Goal: Use online tool/utility: Utilize a website feature to perform a specific function

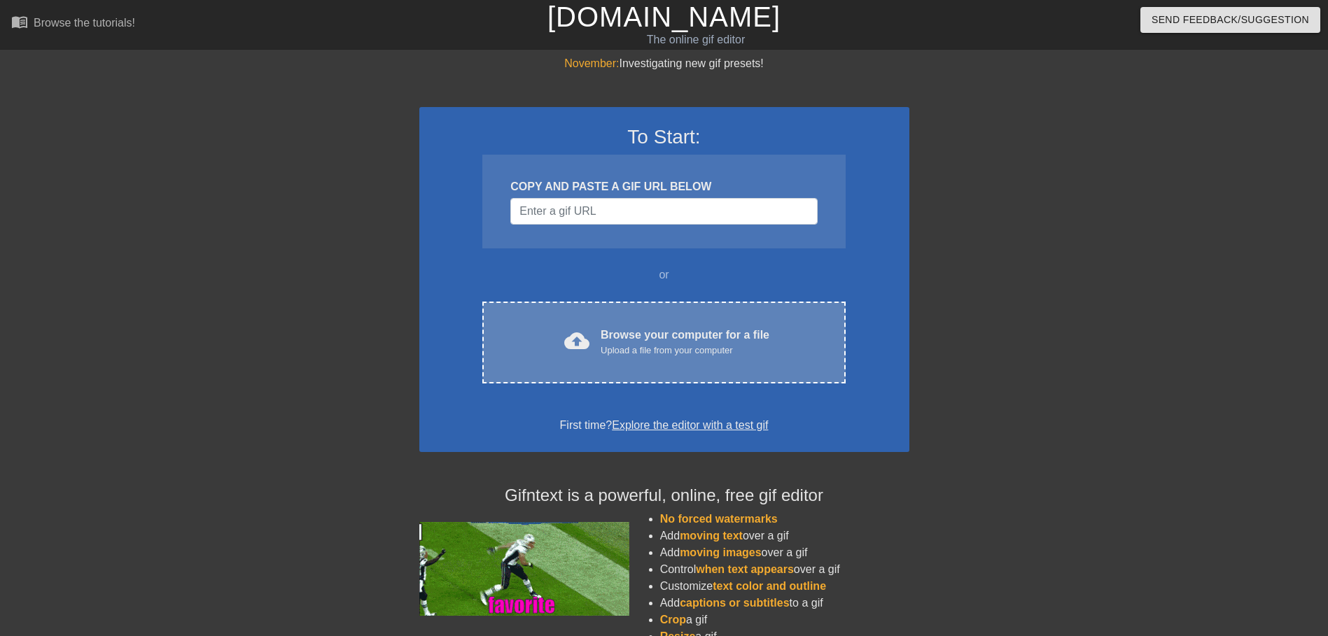
click at [773, 336] on div "cloud_upload Browse your computer for a file Upload a file from your computer" at bounding box center [664, 343] width 304 height 32
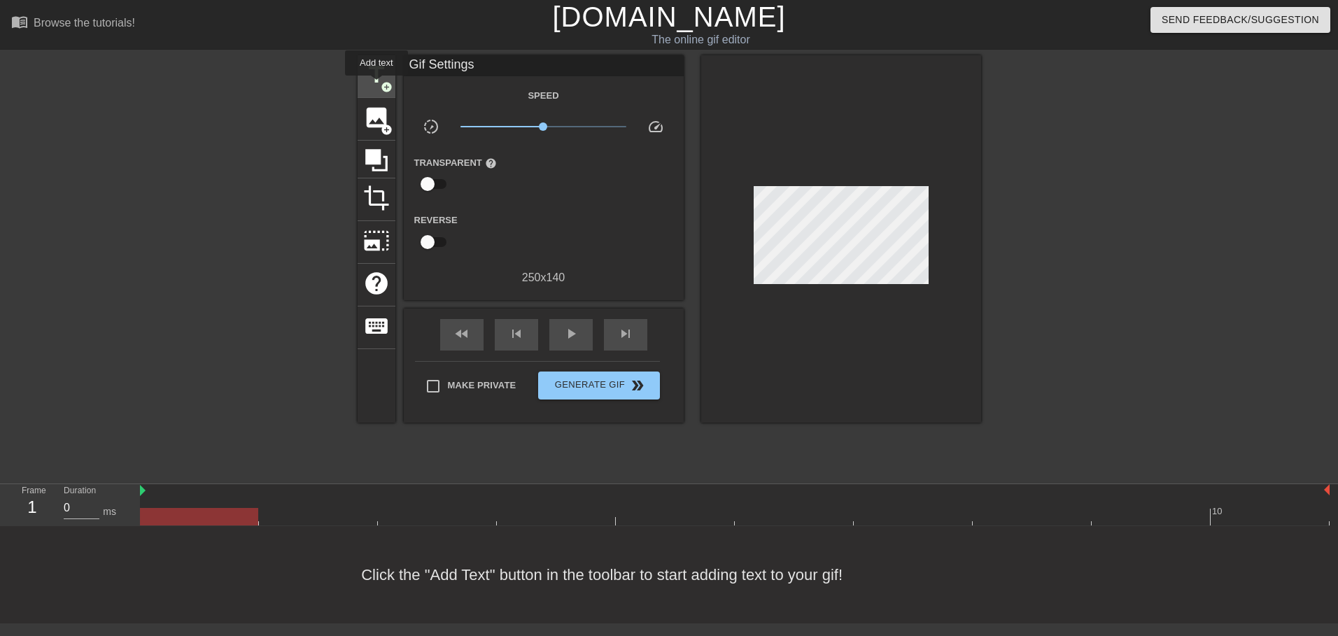
click at [376, 85] on span "title" at bounding box center [376, 75] width 27 height 27
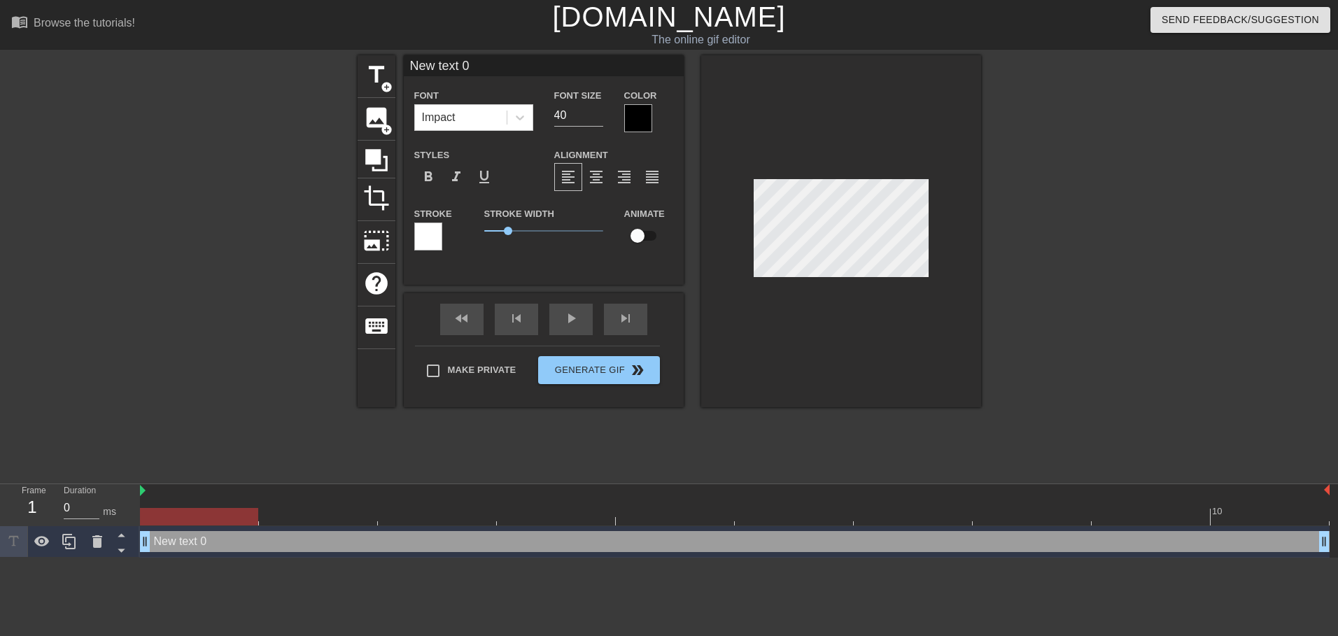
scroll to position [2, 4]
type input "T"
type textarea "T"
type input "Th"
type textarea "Th"
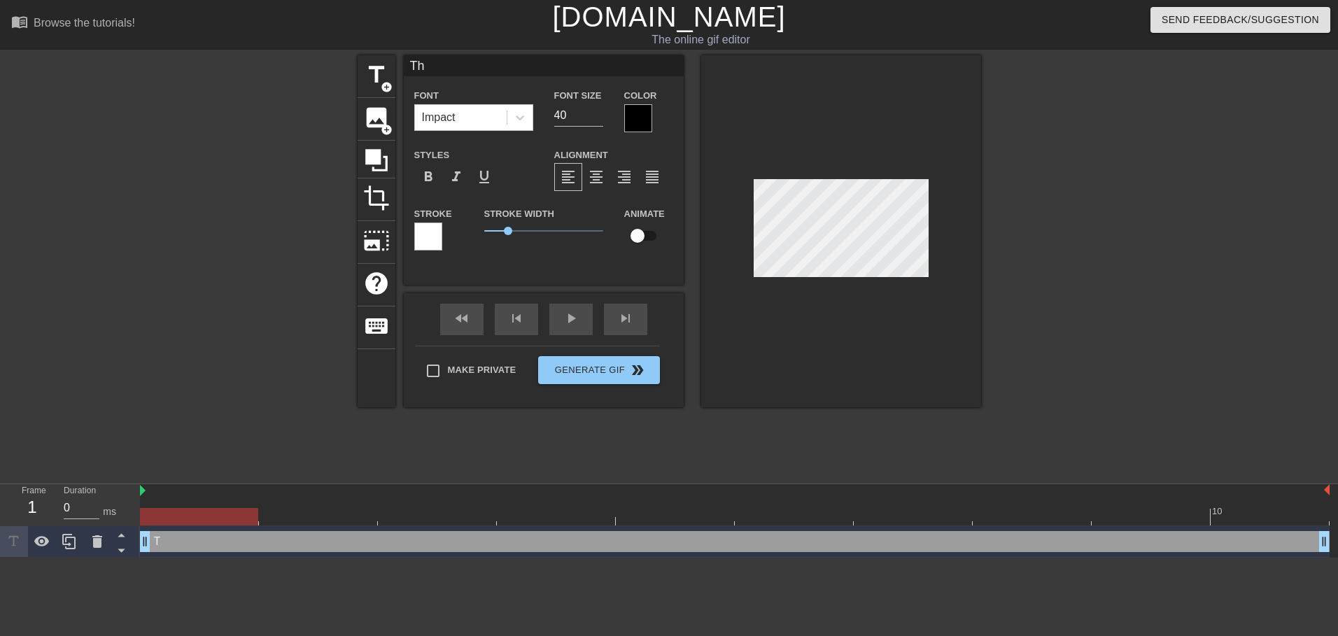
type input "Tha"
type textarea "Tha"
type input "Than"
type textarea "Than"
type input "Thank"
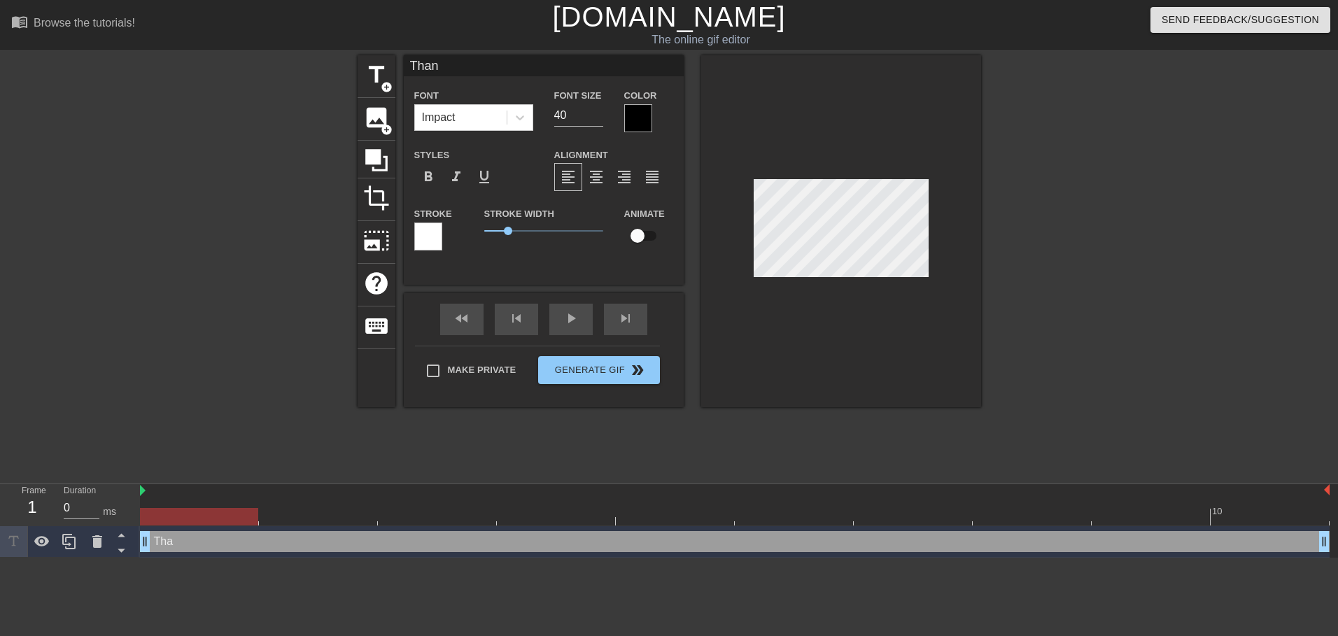
type textarea "Thank"
type input "Thank"
type textarea "Thank"
type input "Thank y"
type textarea "Thank y"
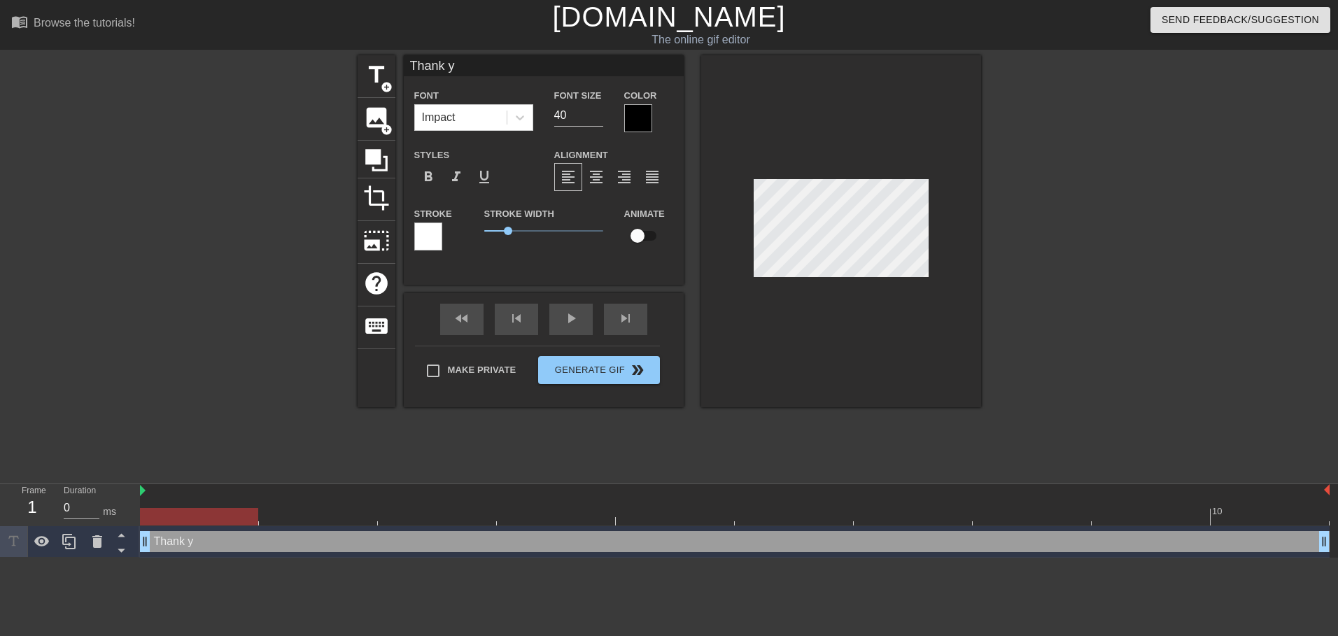
type input "Thank yo"
type textarea "Thank yo"
type input "Thank you"
type textarea "Thank you"
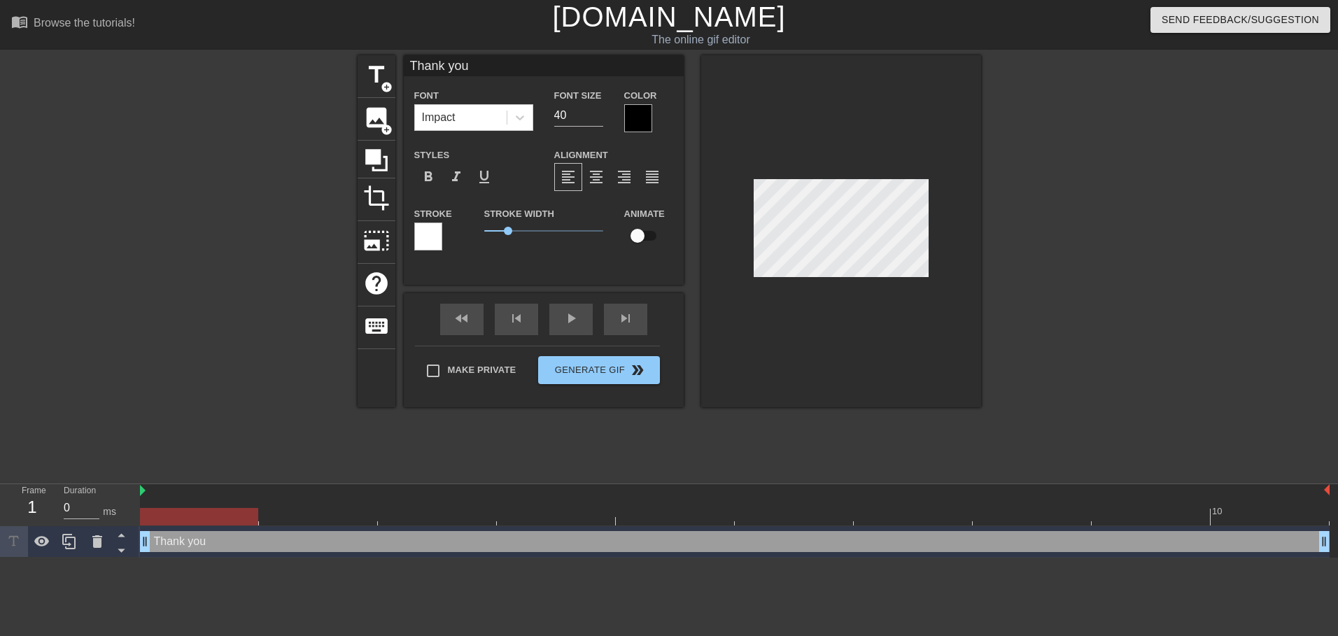
type input "Thank yo"
type textarea "Thank yo"
type input "Thank y"
type textarea "Thank y"
type input "Thank"
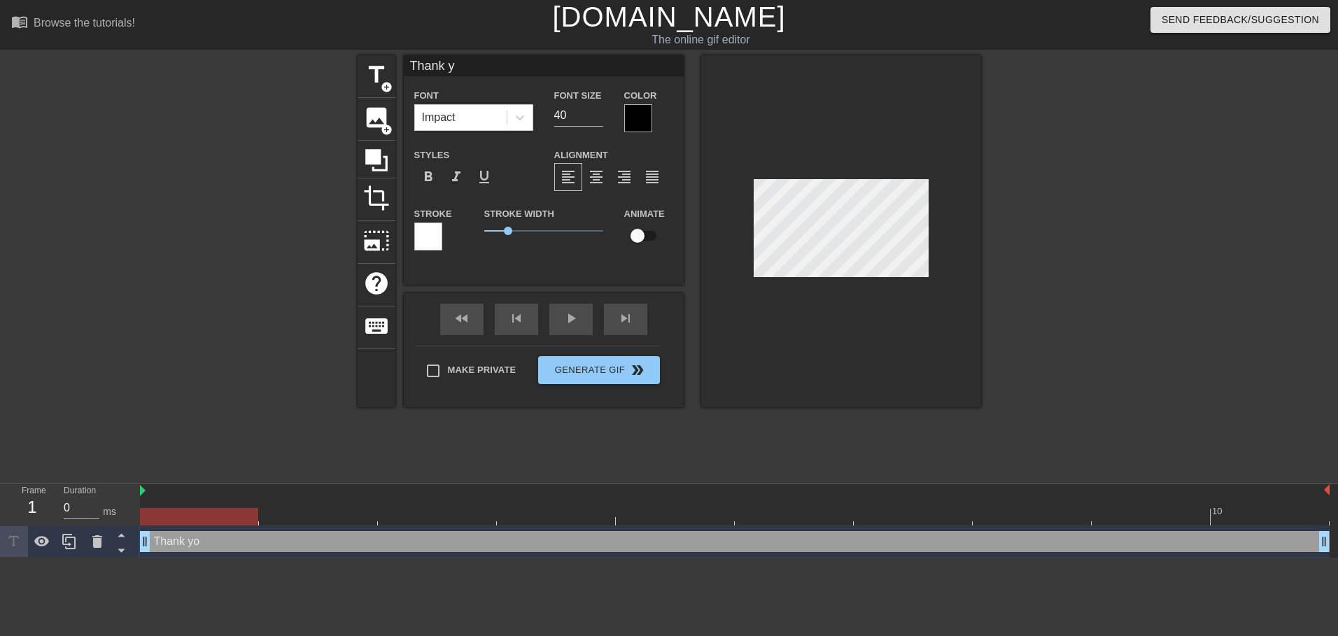
type textarea "Thank"
type input "Thank y"
type textarea "Thank y"
type input "Thank yo"
type textarea "Thank yo"
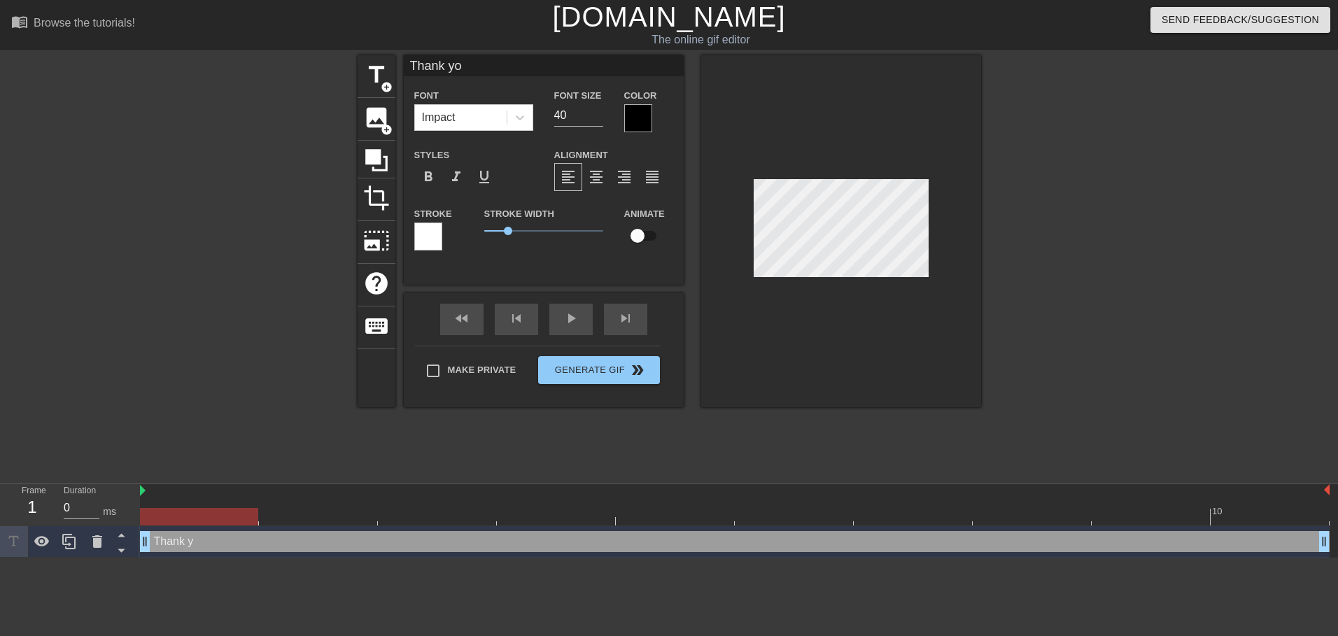
type input "Thank you"
type textarea "Thank you"
type input "Thank you R"
type textarea "Thank you R"
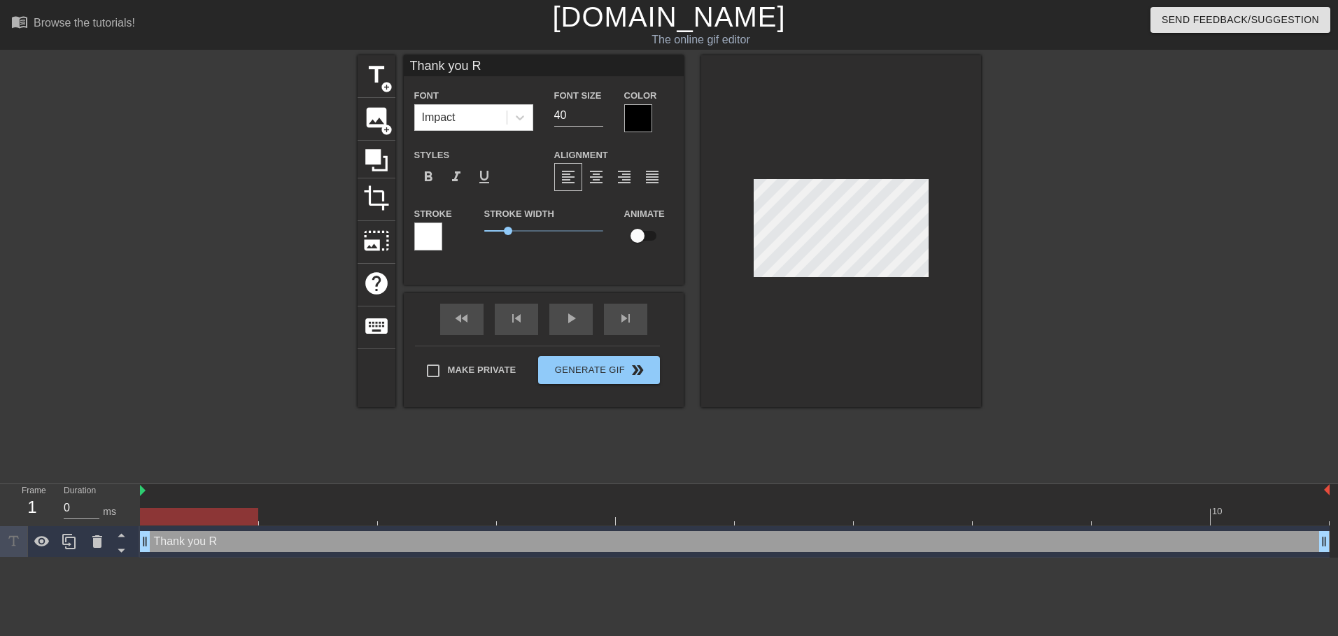
type input "Thank you Rh"
type textarea "Thank you Rhi"
type input "Thank you Rhia"
type textarea "Thank you Rhia"
type input "Thank you Rhian"
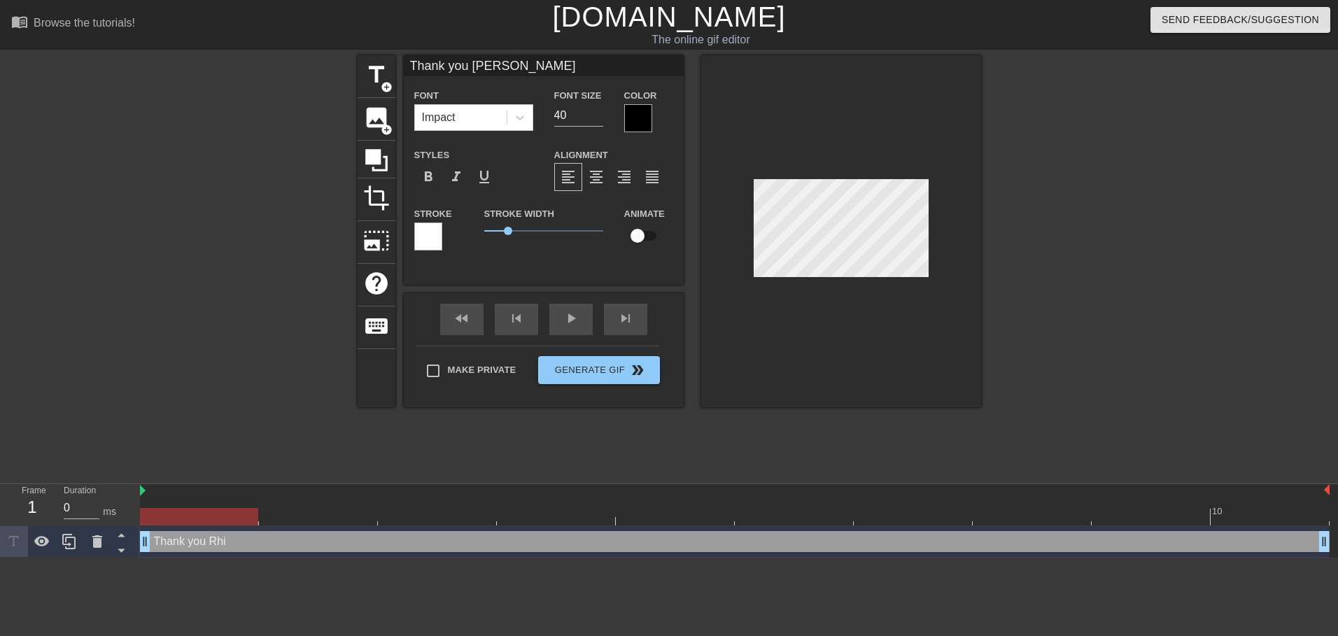
type textarea "Thank you Rhian"
type input "Thank you Rhiann"
type textarea "Thank you Rhiann"
type input "Thank you Rhianno"
type textarea "Thank you Rhianno"
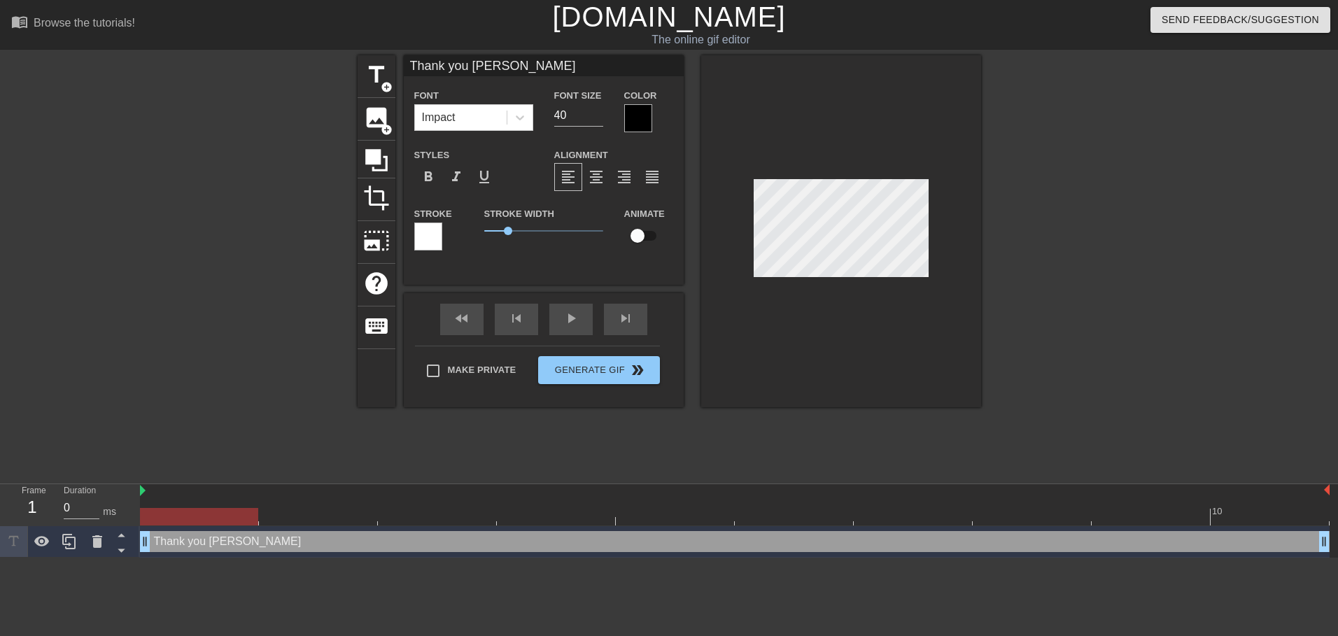
type input "Thank you Rhiannon"
type textarea "Thank you Rhiannon"
drag, startPoint x: 141, startPoint y: 489, endPoint x: 158, endPoint y: 487, distance: 16.2
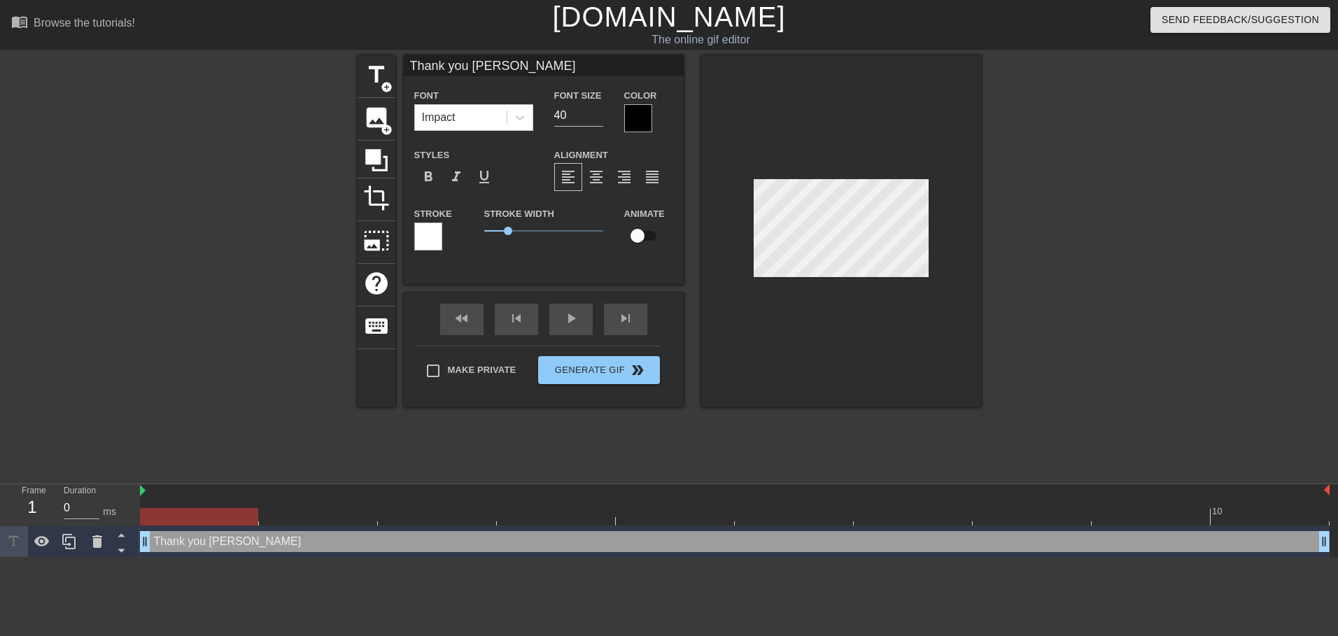
click at [643, 230] on input "checkbox" at bounding box center [638, 236] width 80 height 27
checkbox input "true"
click at [157, 510] on div at bounding box center [199, 517] width 118 height 18
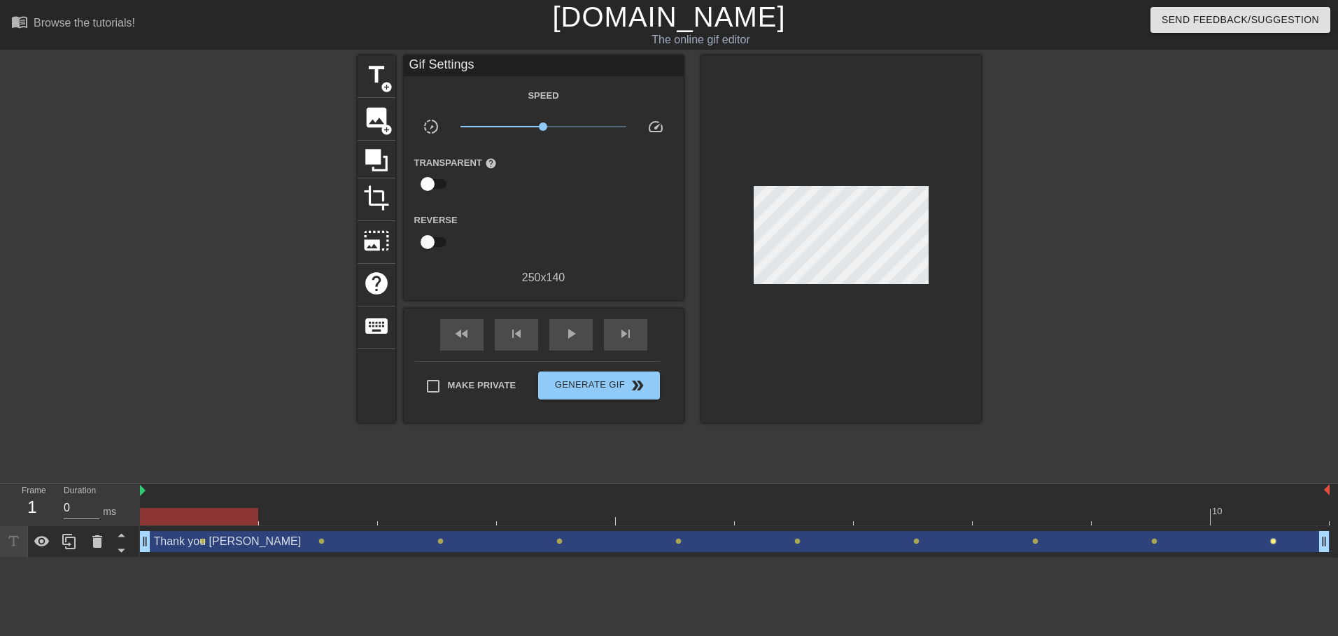
click at [1273, 540] on span "lens" at bounding box center [1274, 541] width 6 height 6
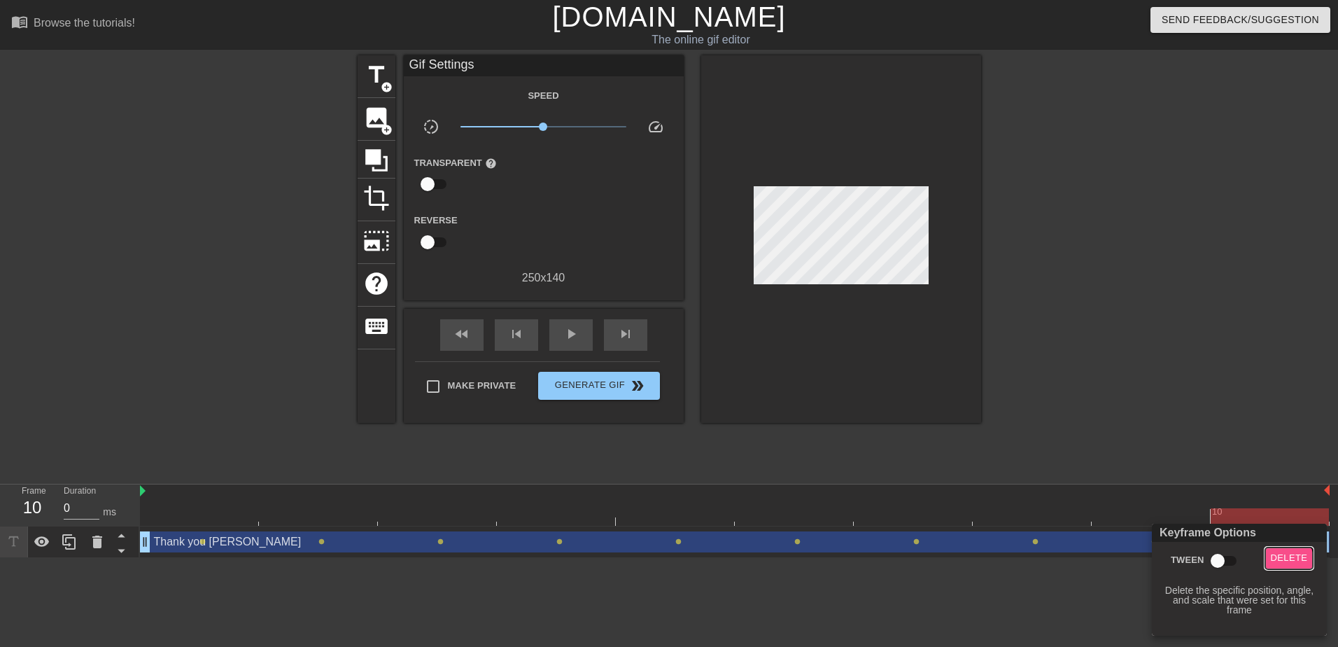
click at [1283, 561] on span "Delete" at bounding box center [1289, 558] width 37 height 16
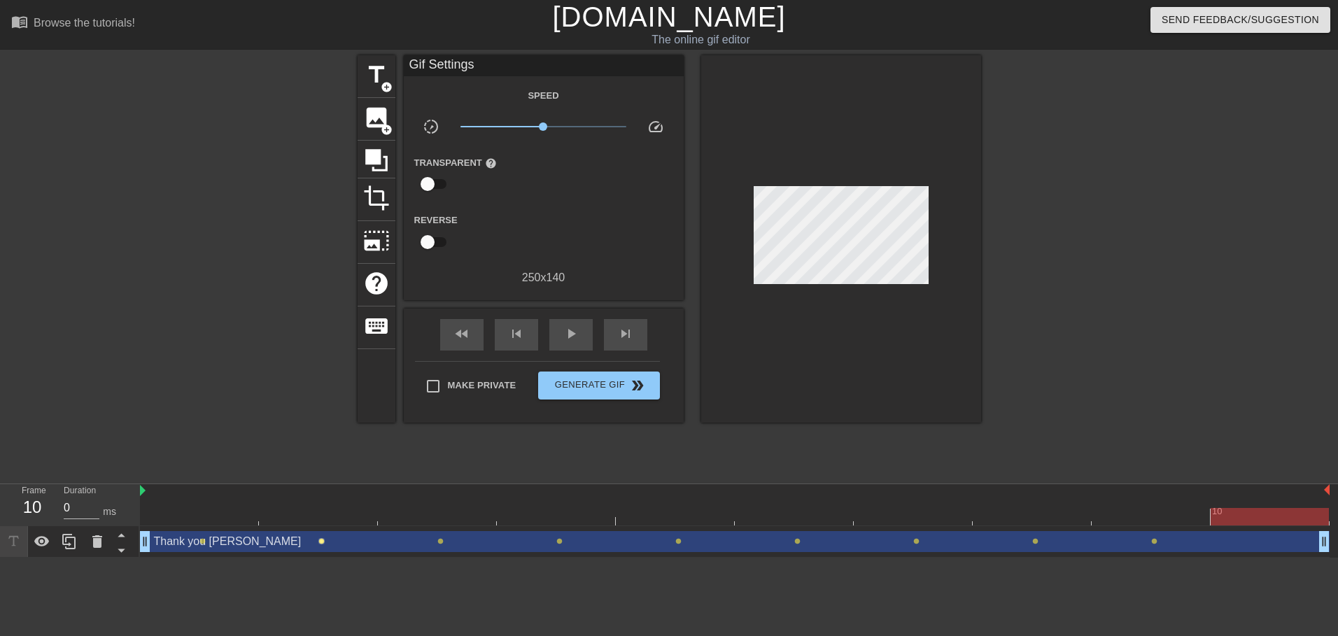
click at [323, 540] on span "lens" at bounding box center [322, 541] width 6 height 6
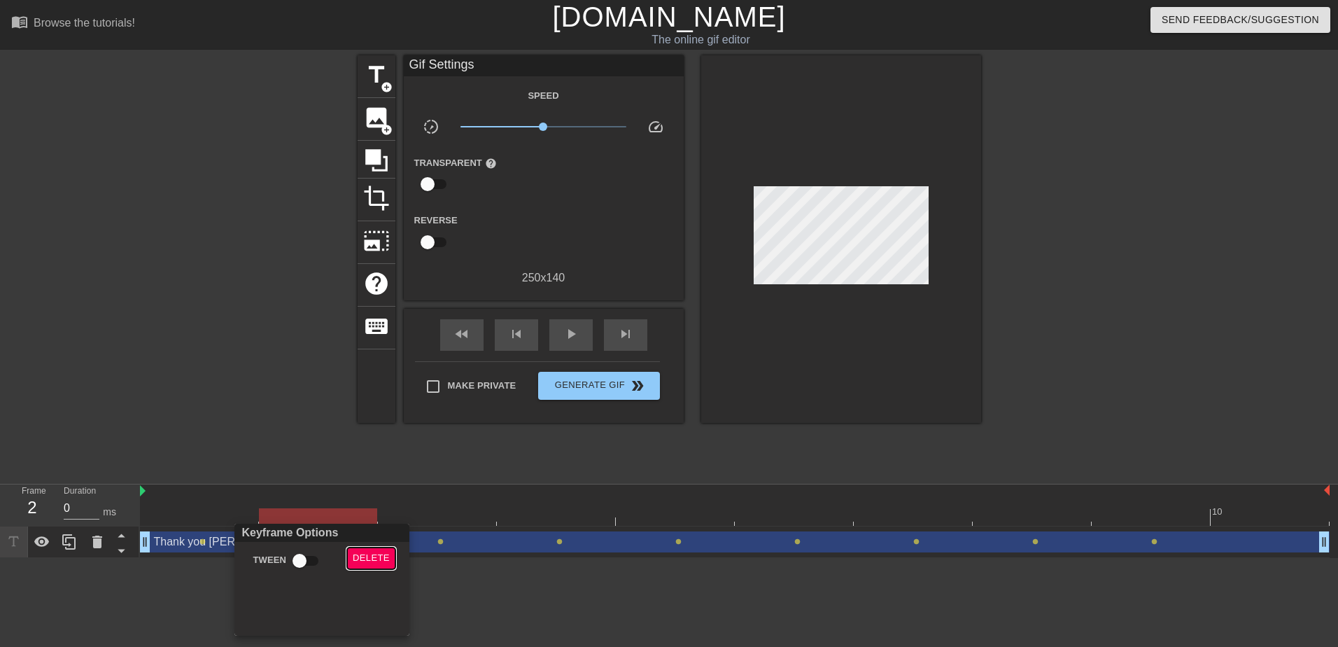
click at [382, 559] on span "Delete" at bounding box center [371, 558] width 37 height 16
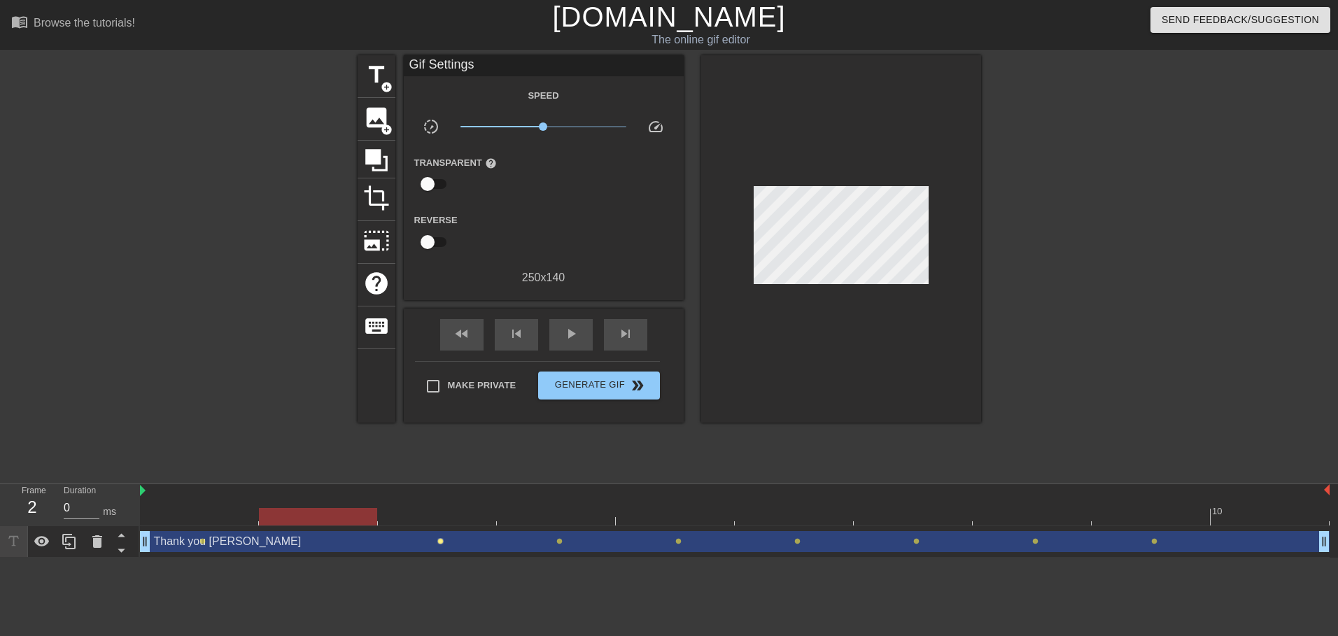
click at [440, 543] on span "lens" at bounding box center [441, 541] width 6 height 6
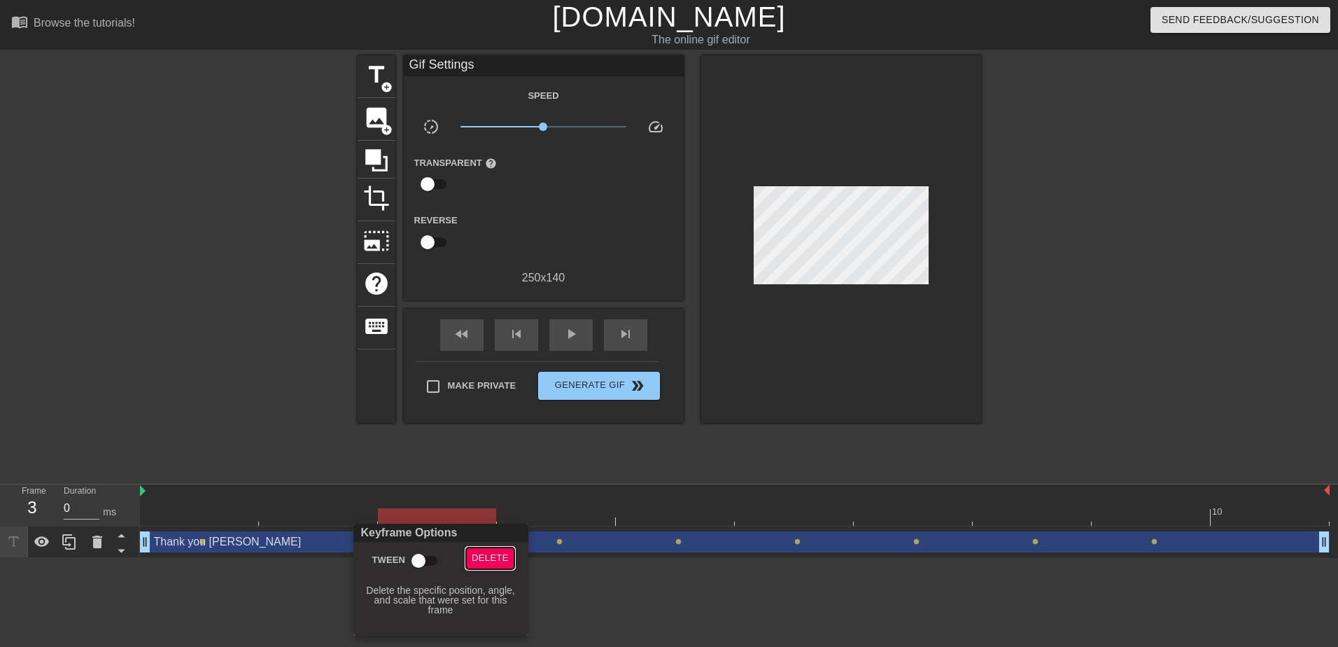
click at [495, 559] on span "Delete" at bounding box center [490, 558] width 37 height 16
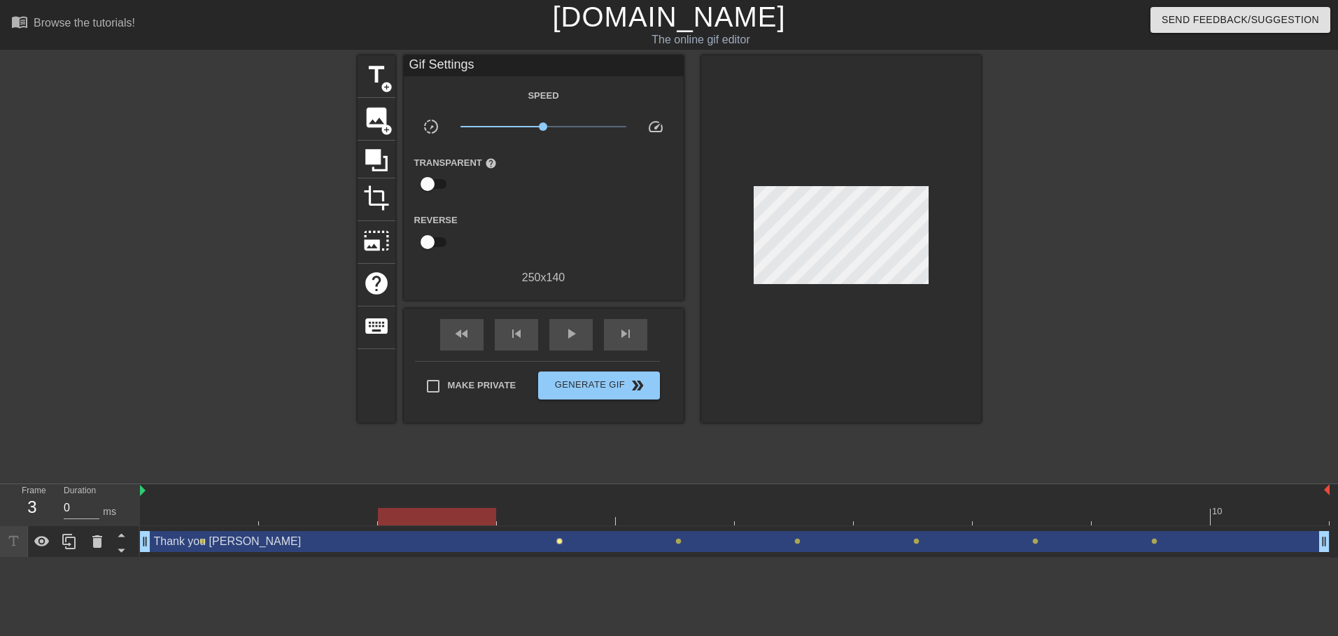
click at [559, 542] on span "lens" at bounding box center [560, 541] width 6 height 6
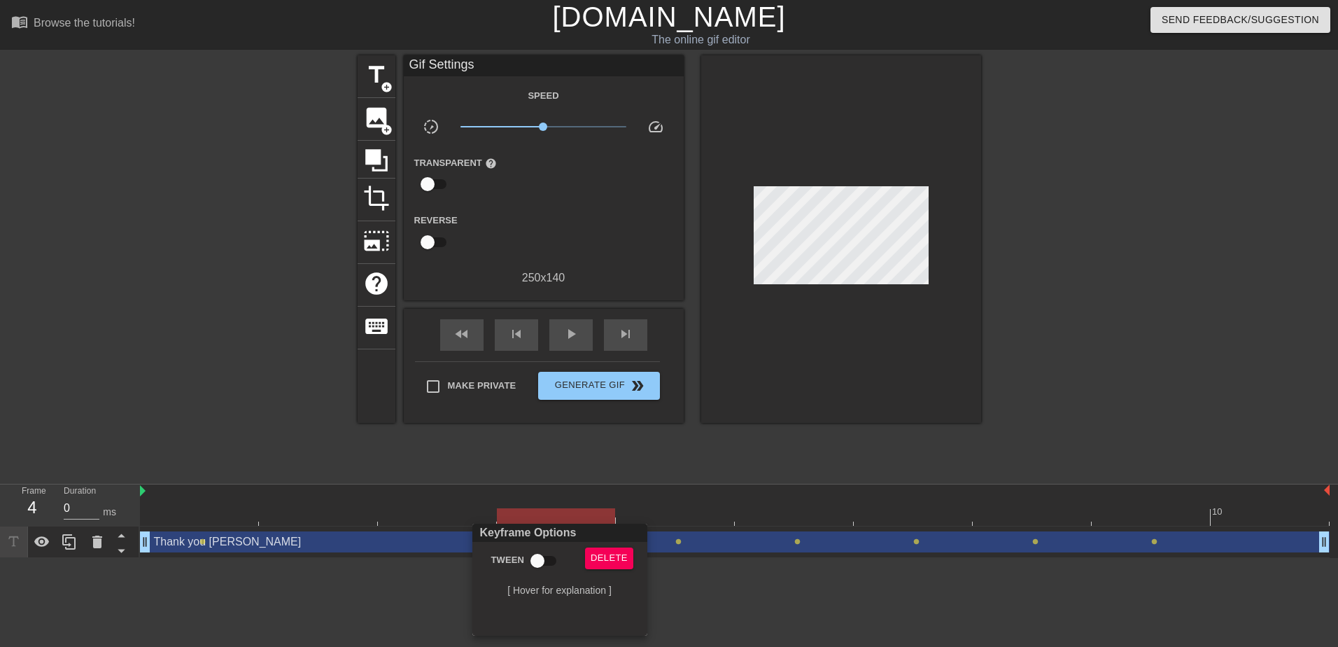
click at [612, 569] on div "Delete" at bounding box center [613, 563] width 76 height 32
click at [615, 558] on span "Delete" at bounding box center [609, 558] width 37 height 16
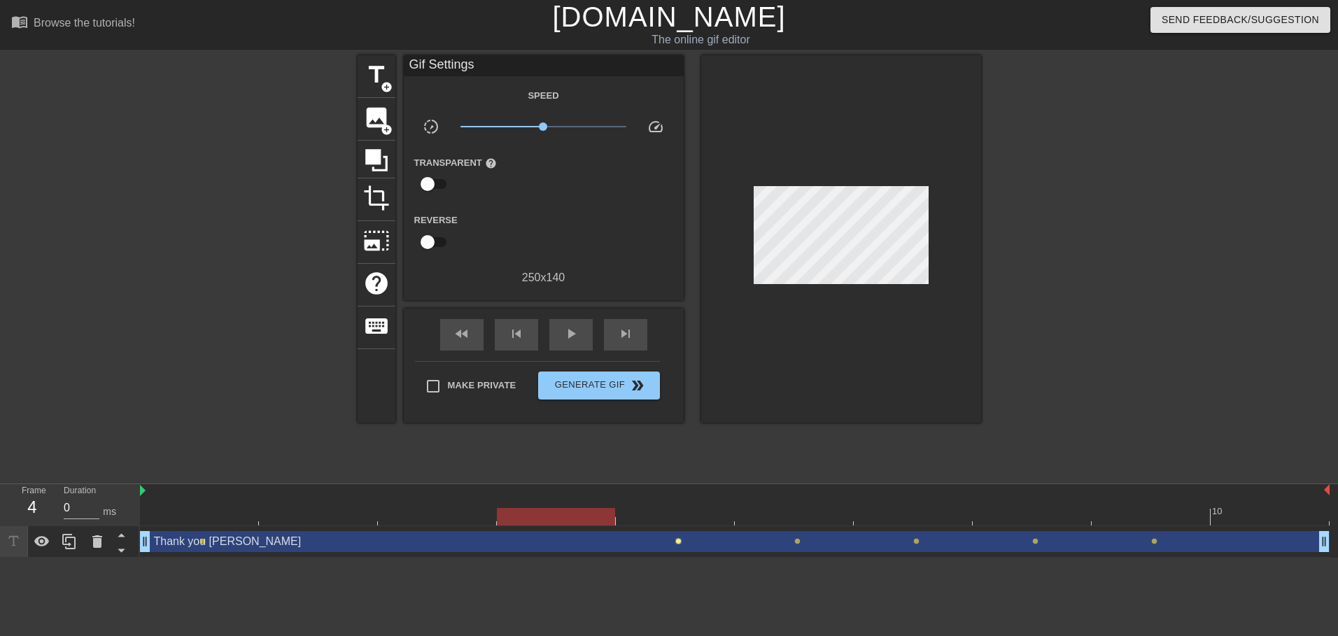
click at [680, 543] on span "lens" at bounding box center [679, 541] width 6 height 6
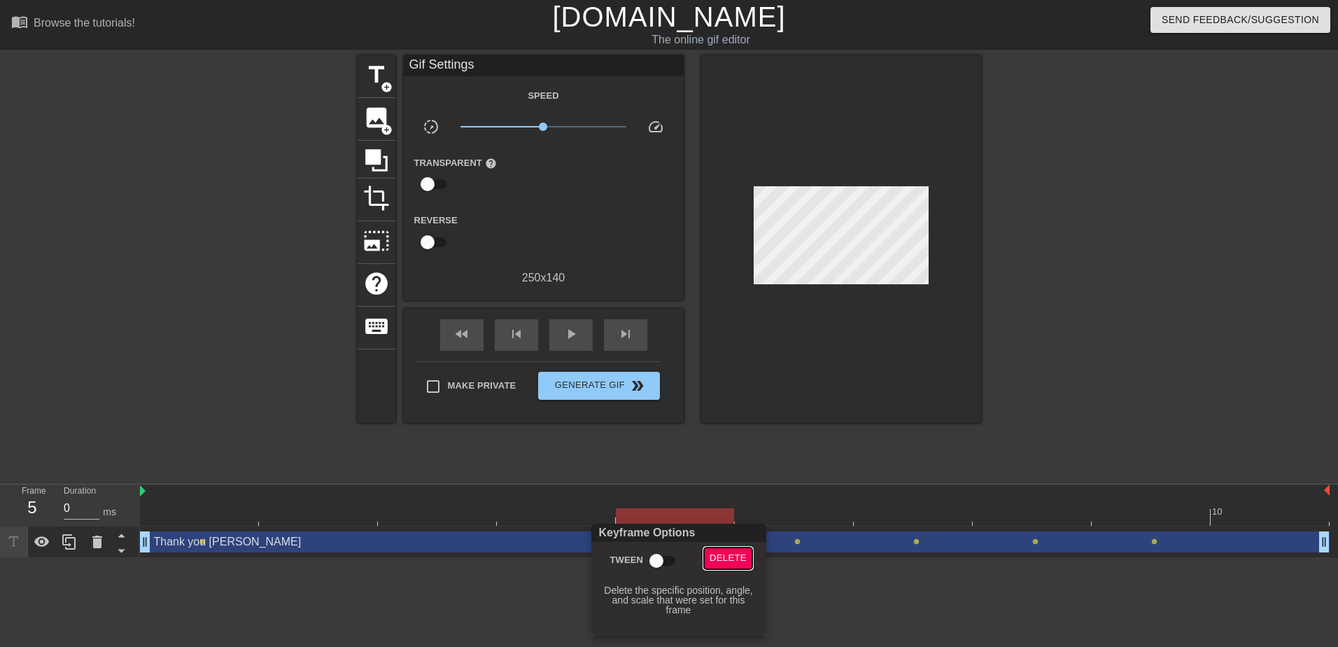
click at [724, 555] on span "Delete" at bounding box center [728, 558] width 37 height 16
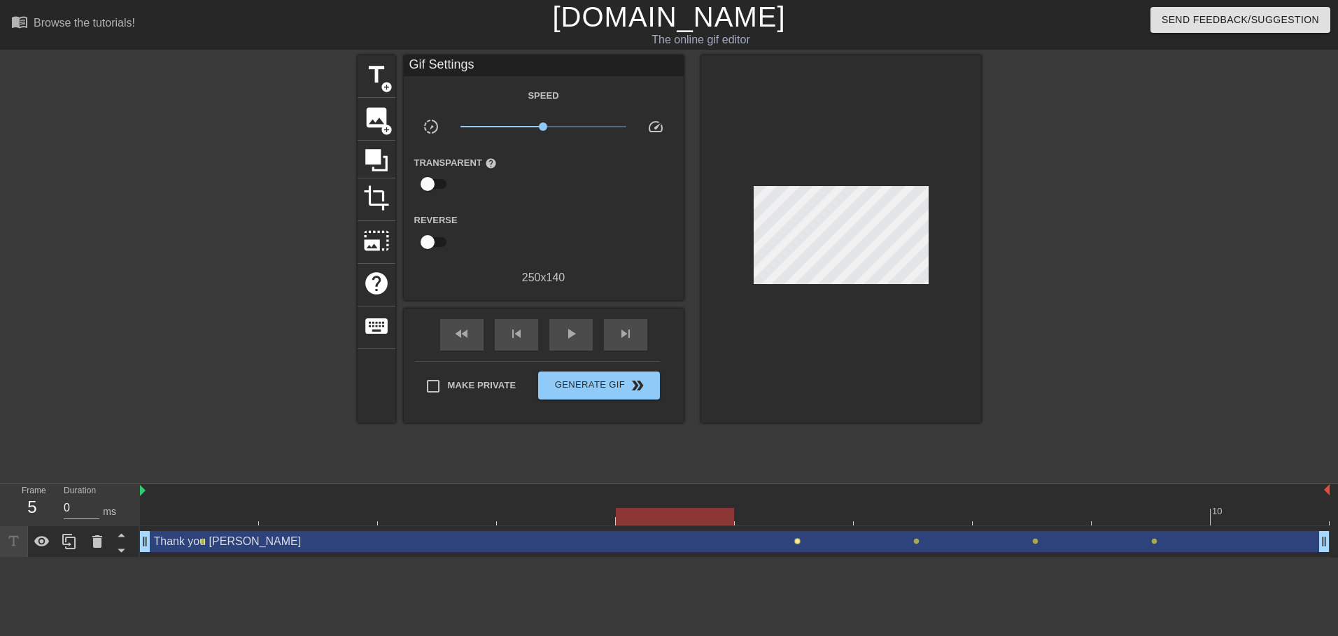
click at [799, 541] on span "lens" at bounding box center [798, 541] width 6 height 6
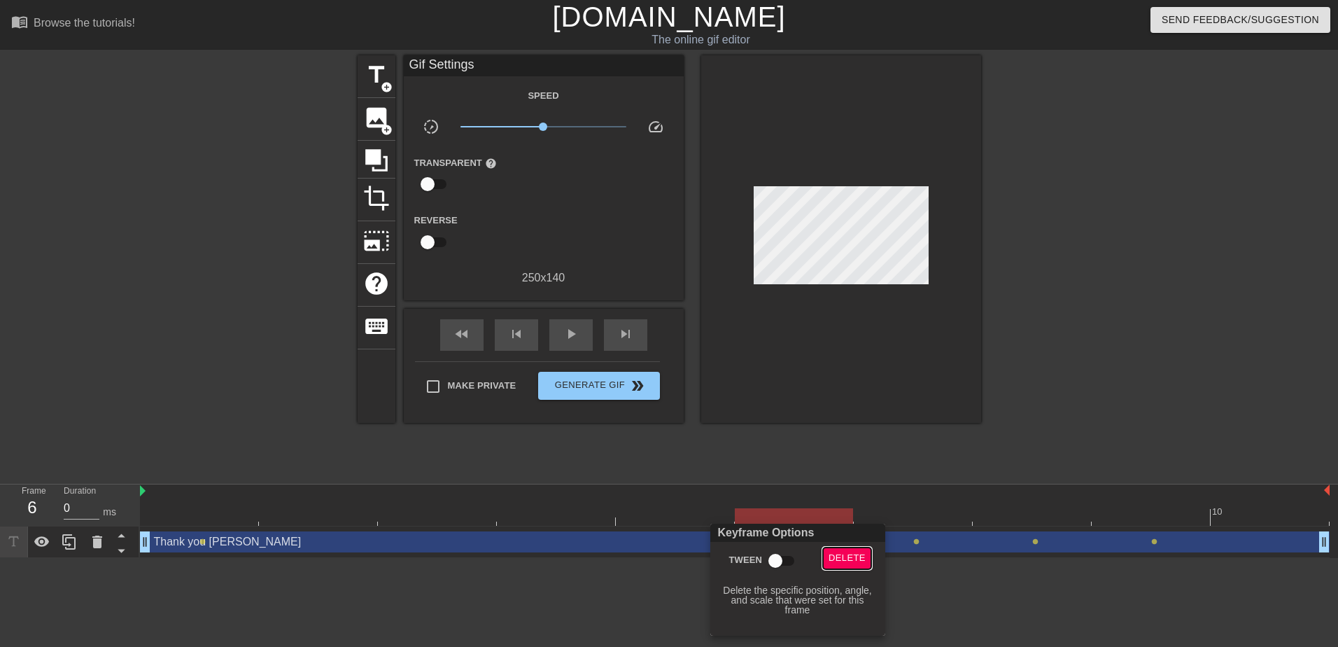
click at [853, 558] on span "Delete" at bounding box center [847, 558] width 37 height 16
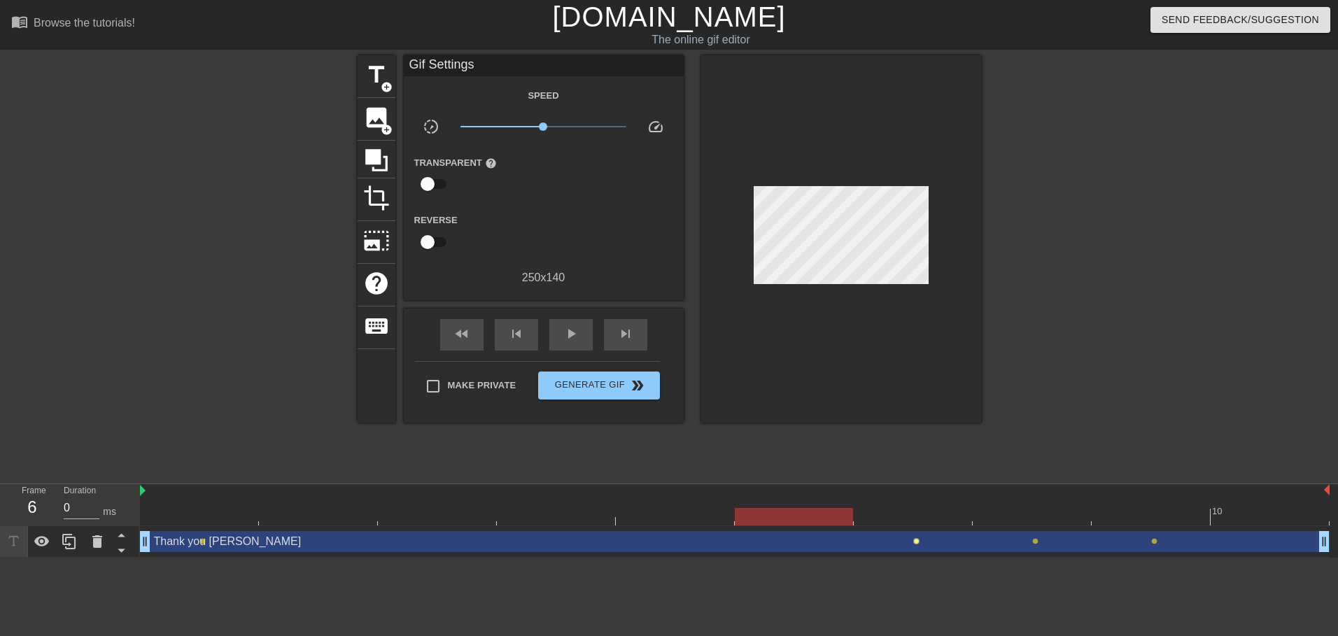
click at [916, 543] on span "lens" at bounding box center [917, 541] width 6 height 6
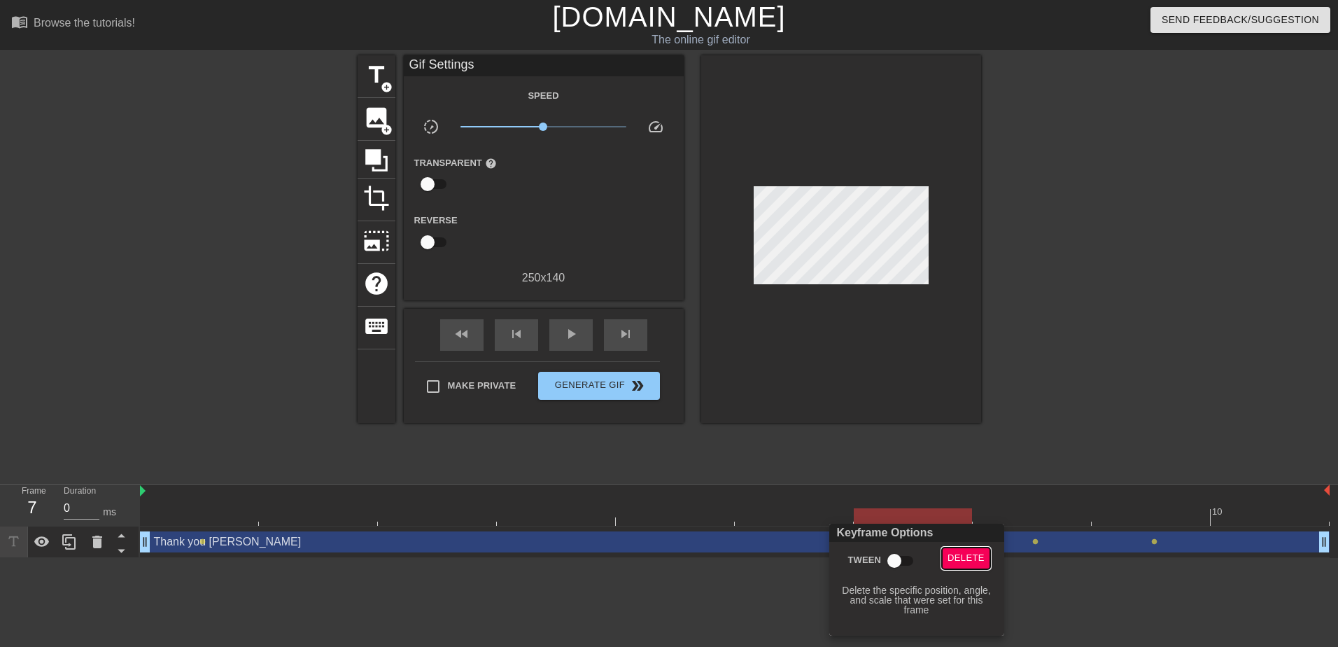
click at [953, 558] on span "Delete" at bounding box center [966, 558] width 37 height 16
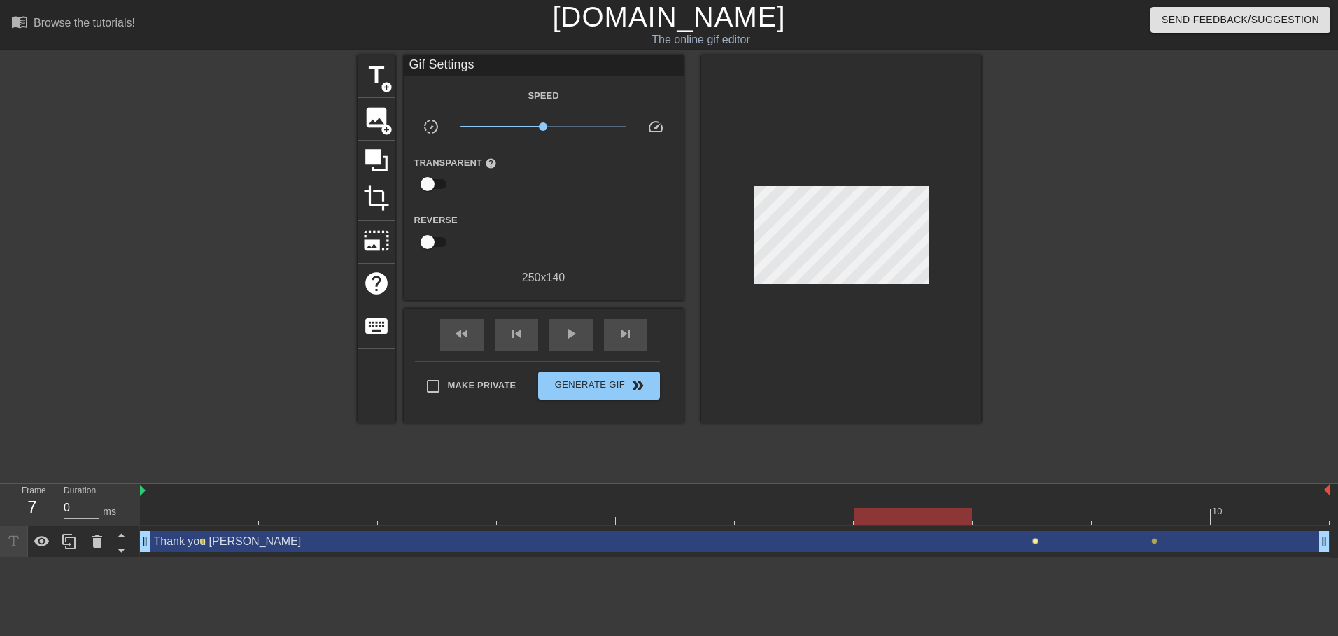
click at [1036, 542] on span "lens" at bounding box center [1036, 541] width 6 height 6
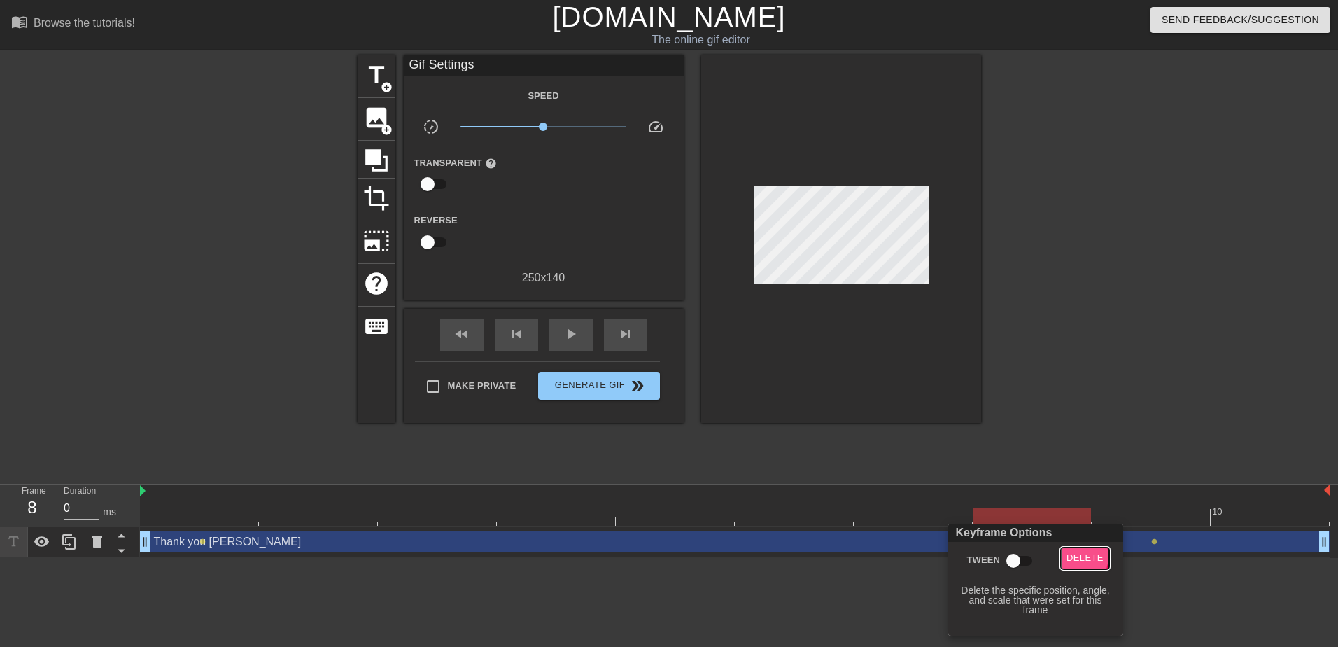
click at [1071, 557] on span "Delete" at bounding box center [1085, 558] width 37 height 16
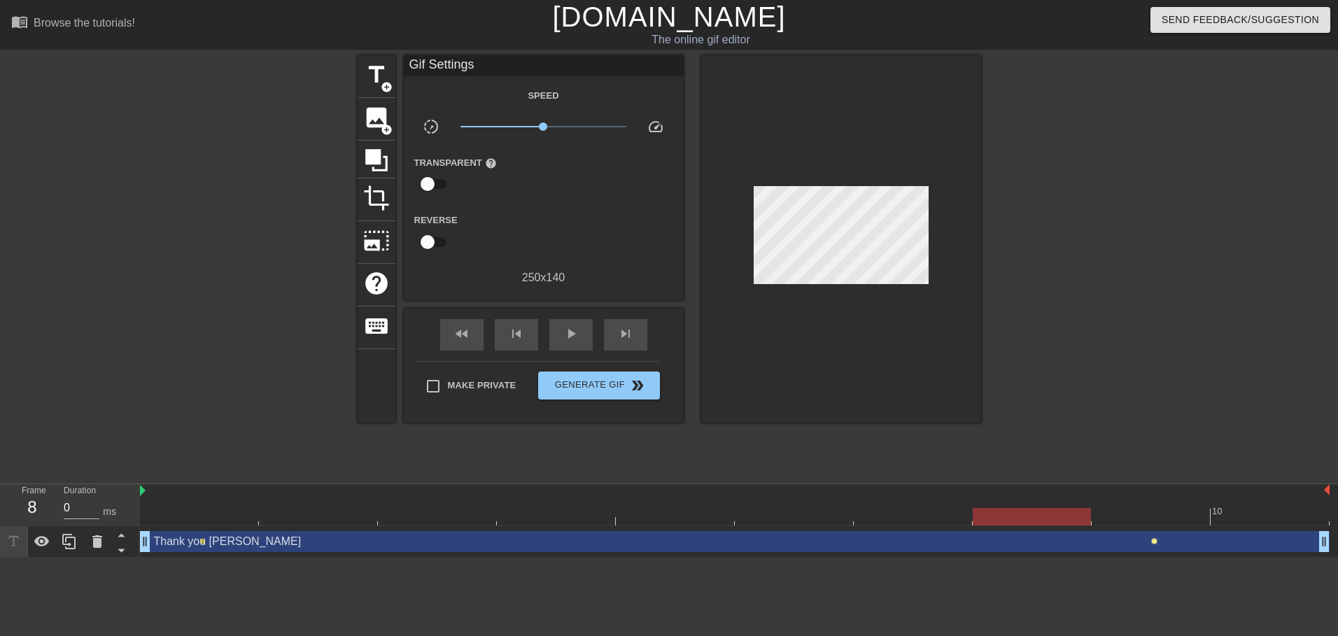
click at [1156, 544] on span "lens" at bounding box center [1155, 541] width 6 height 6
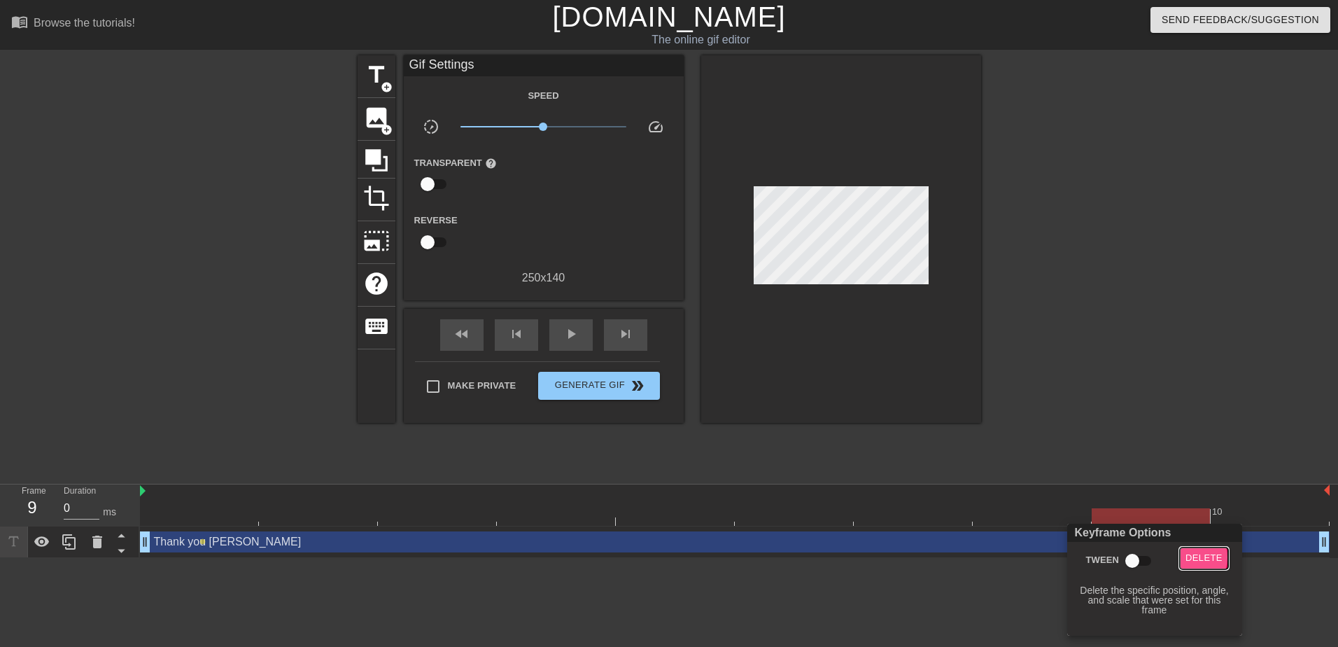
click at [1187, 557] on span "Delete" at bounding box center [1204, 558] width 37 height 16
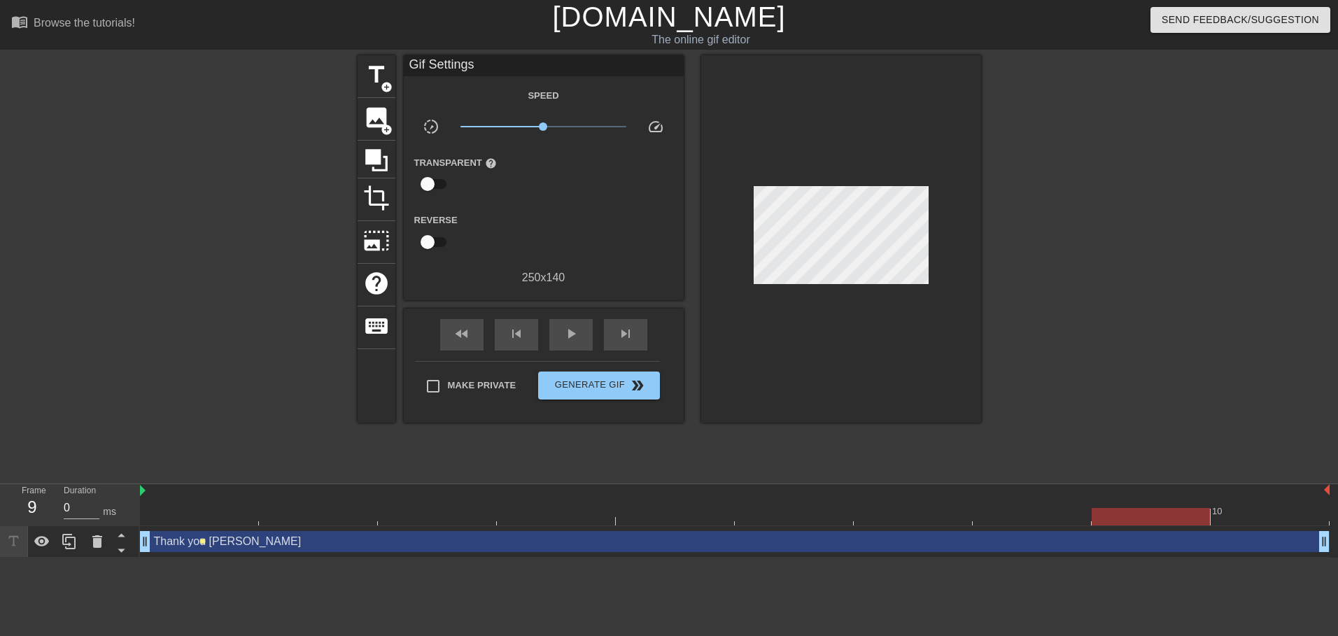
click at [202, 540] on span "lens" at bounding box center [203, 541] width 6 height 6
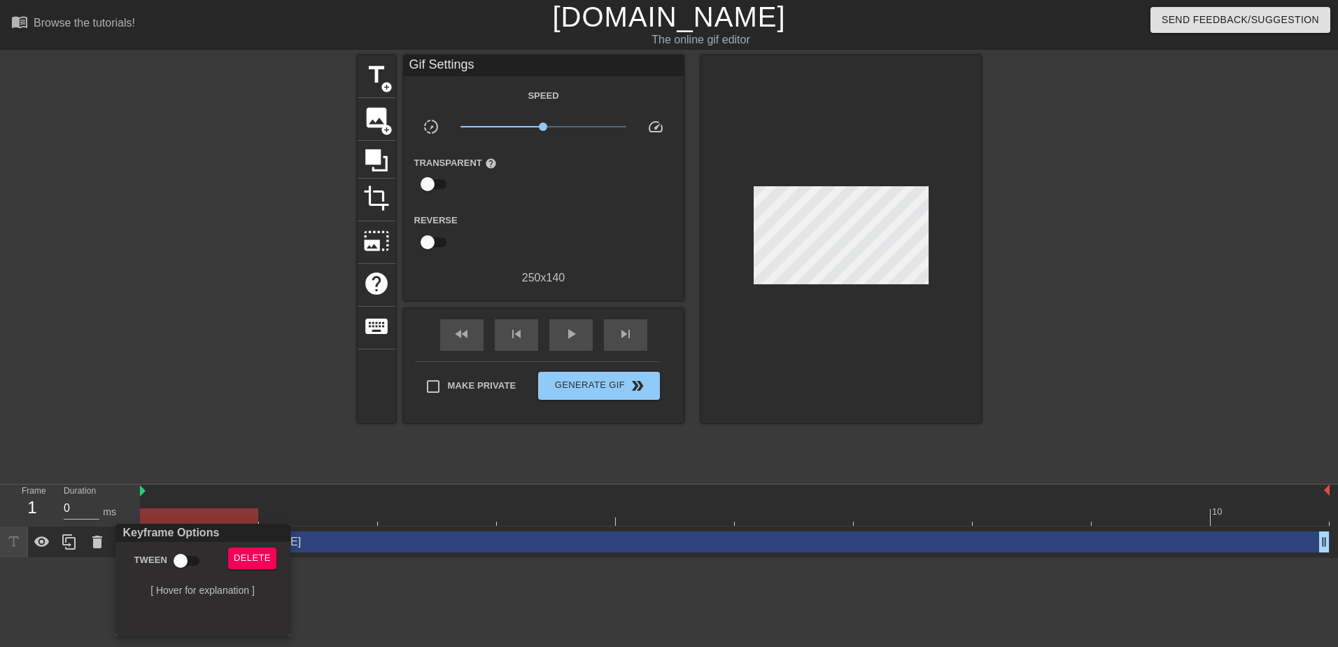
click at [441, 615] on div at bounding box center [669, 323] width 1338 height 647
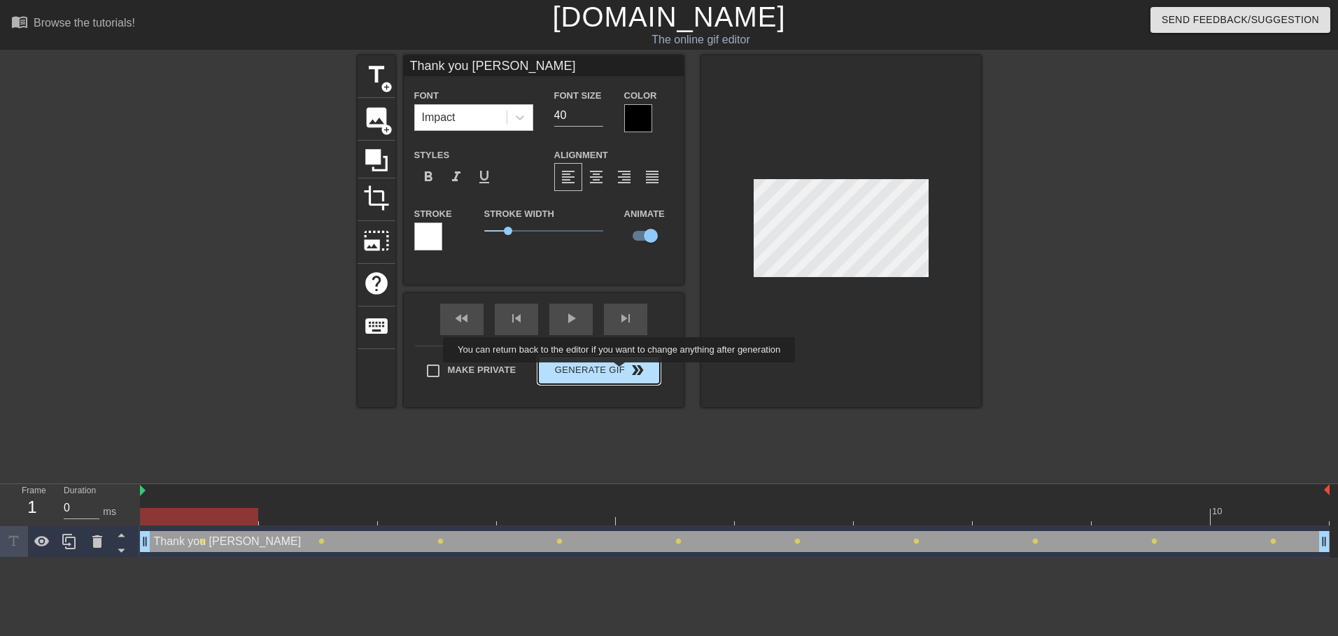
click at [621, 372] on button "Generate Gif double_arrow" at bounding box center [598, 370] width 121 height 28
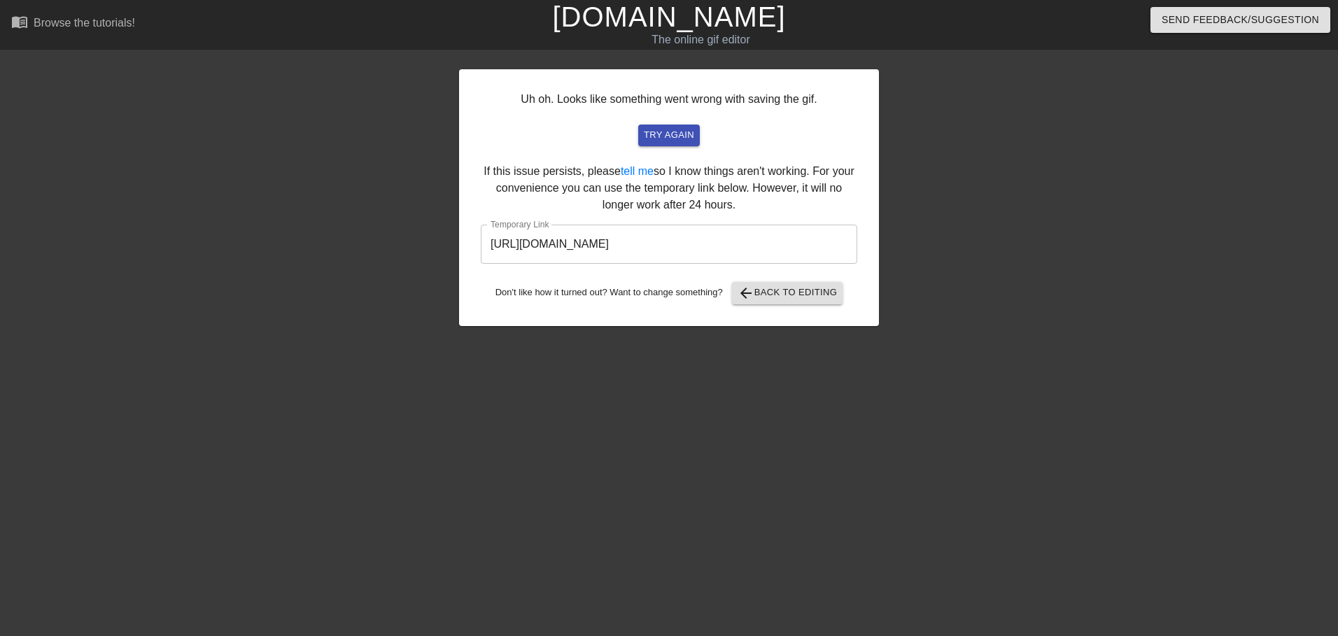
click at [742, 246] on input "https://www.gifntext.com/temp_generations/gJ43MNwP.gif" at bounding box center [669, 244] width 377 height 39
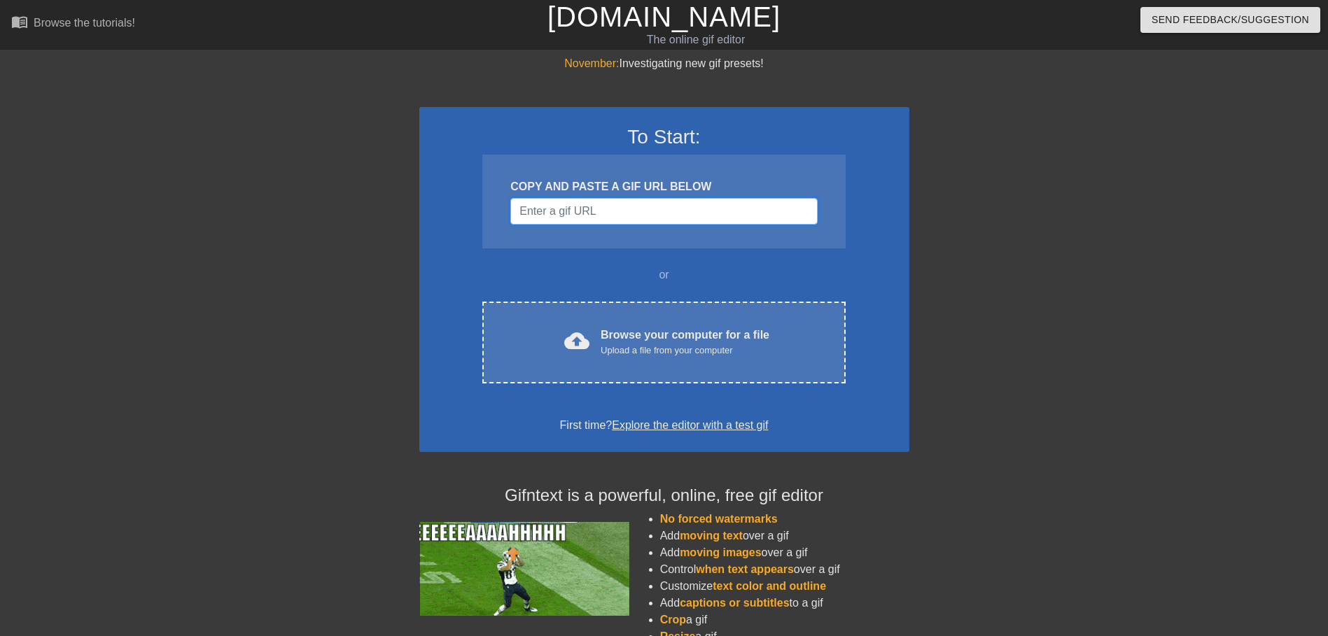
click at [696, 207] on input "Username" at bounding box center [663, 211] width 307 height 27
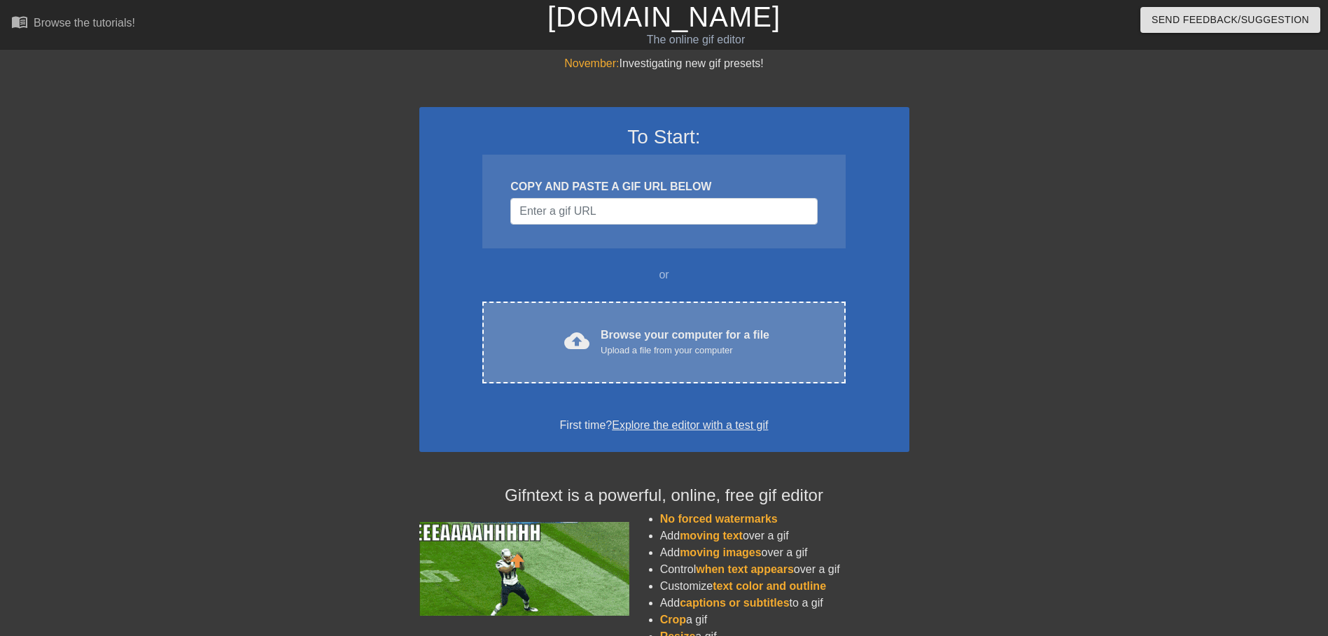
click at [699, 331] on div "Browse your computer for a file Upload a file from your computer" at bounding box center [685, 342] width 169 height 31
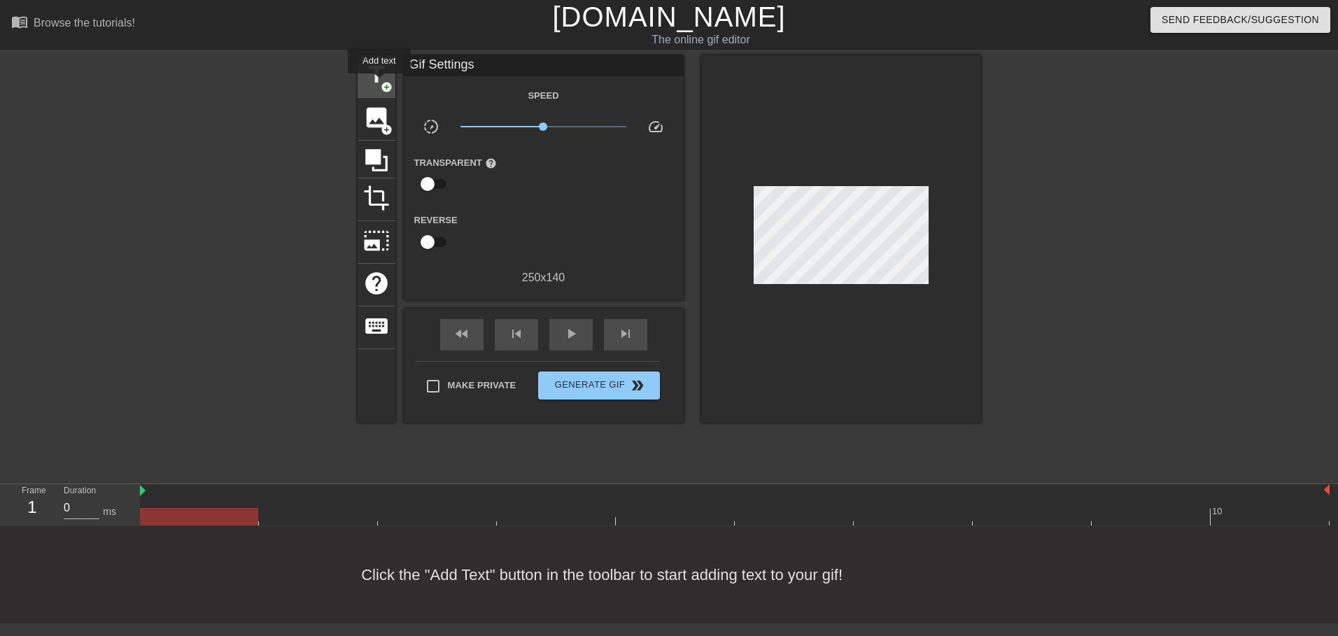
click at [379, 83] on span "title" at bounding box center [376, 75] width 27 height 27
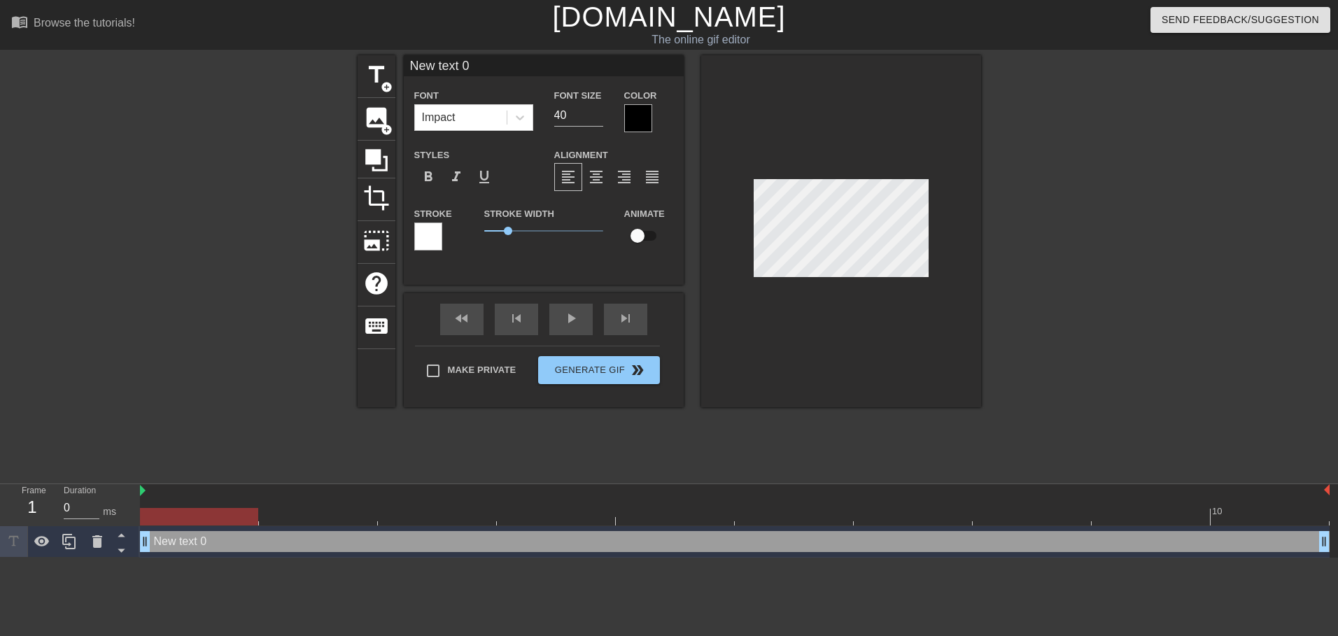
scroll to position [2, 2]
type input "New ext 0"
type textarea "New ext 0"
type input "New xt 0"
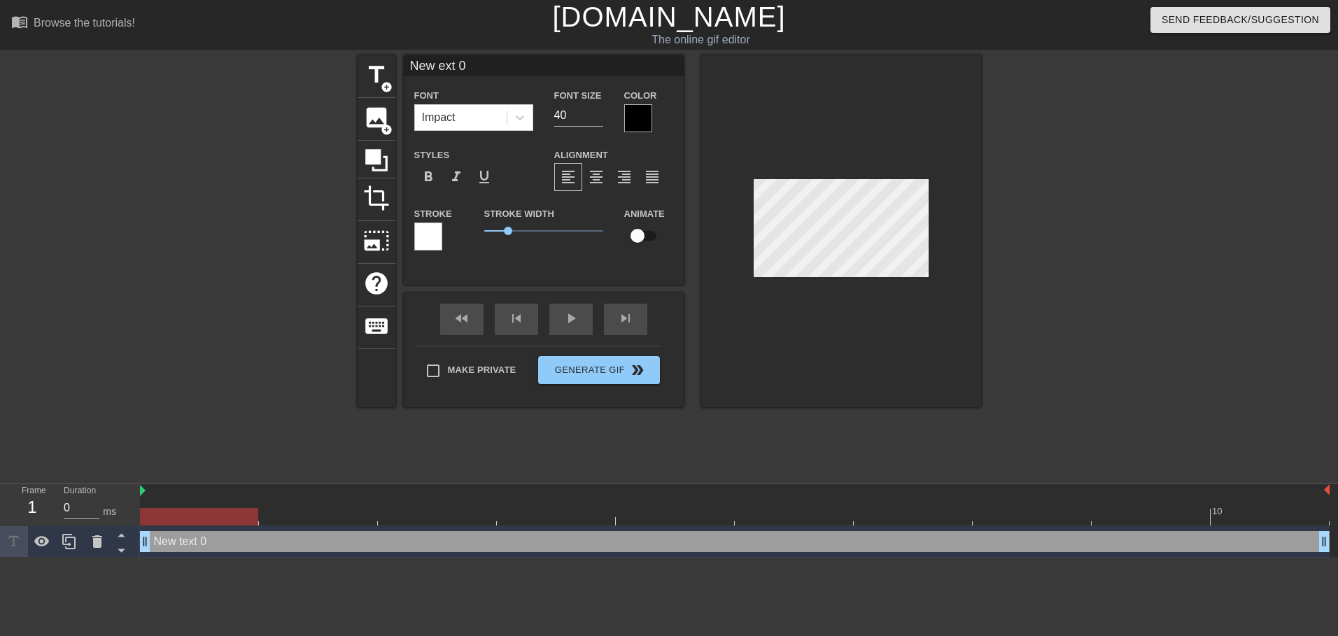
type textarea "New xt 0"
type input "New t 0"
type textarea "New t 0"
type input "New 0"
type textarea "New 0"
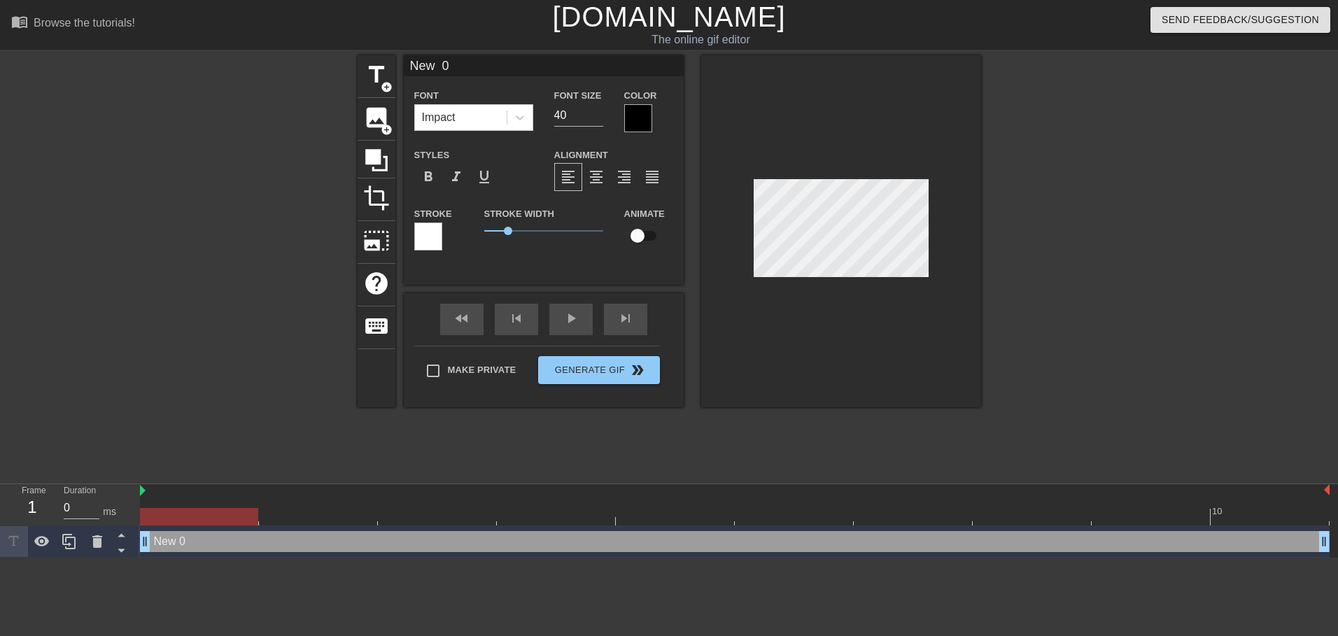
type input "New 0"
type textarea "New 0"
type input "New"
type textarea "New ="
type input "New"
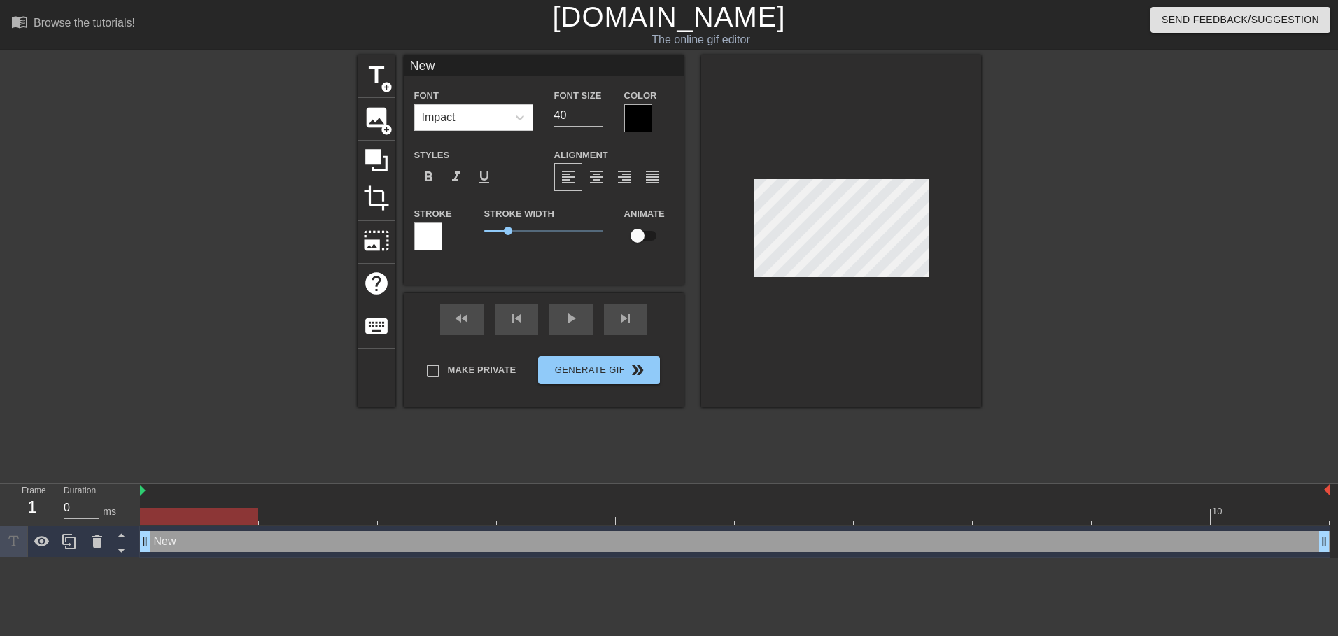
type textarea "New"
type input "New"
type textarea "New"
type input "Ne"
type textarea "Ne"
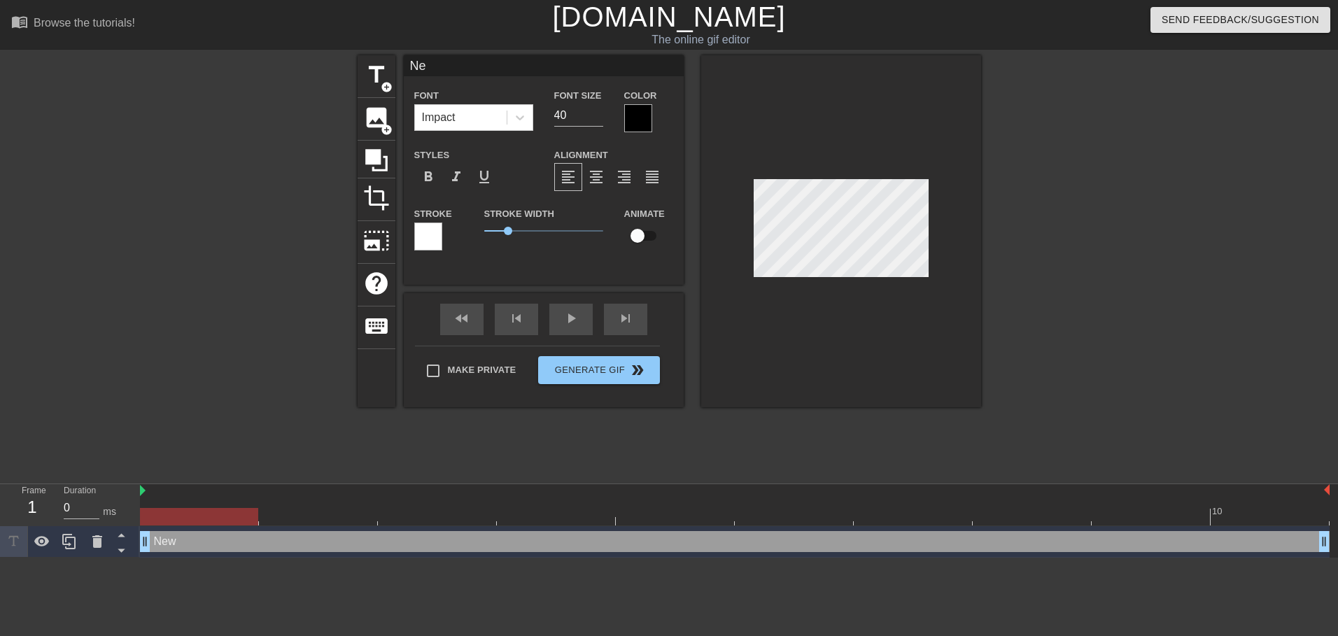
type input "N"
type textarea "N"
type input "T"
type textarea "T"
type input "Th"
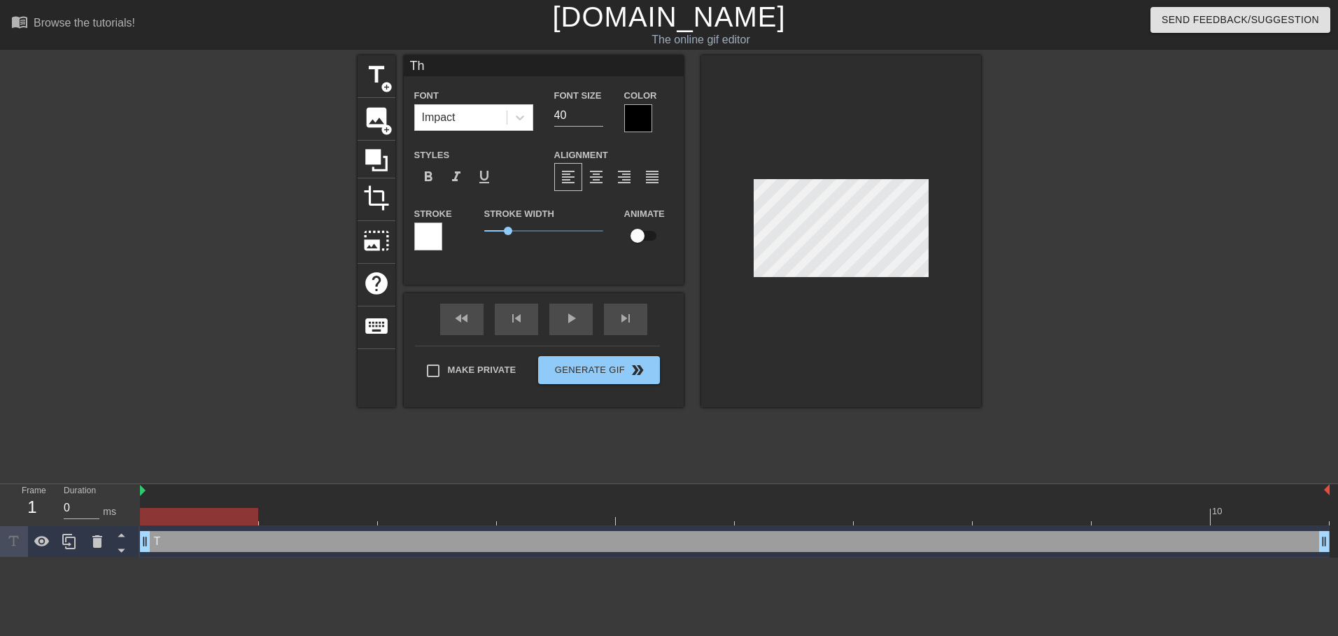
type textarea "Tha"
type input "Than"
type textarea "Thank"
type input "Thank"
type textarea "Thank"
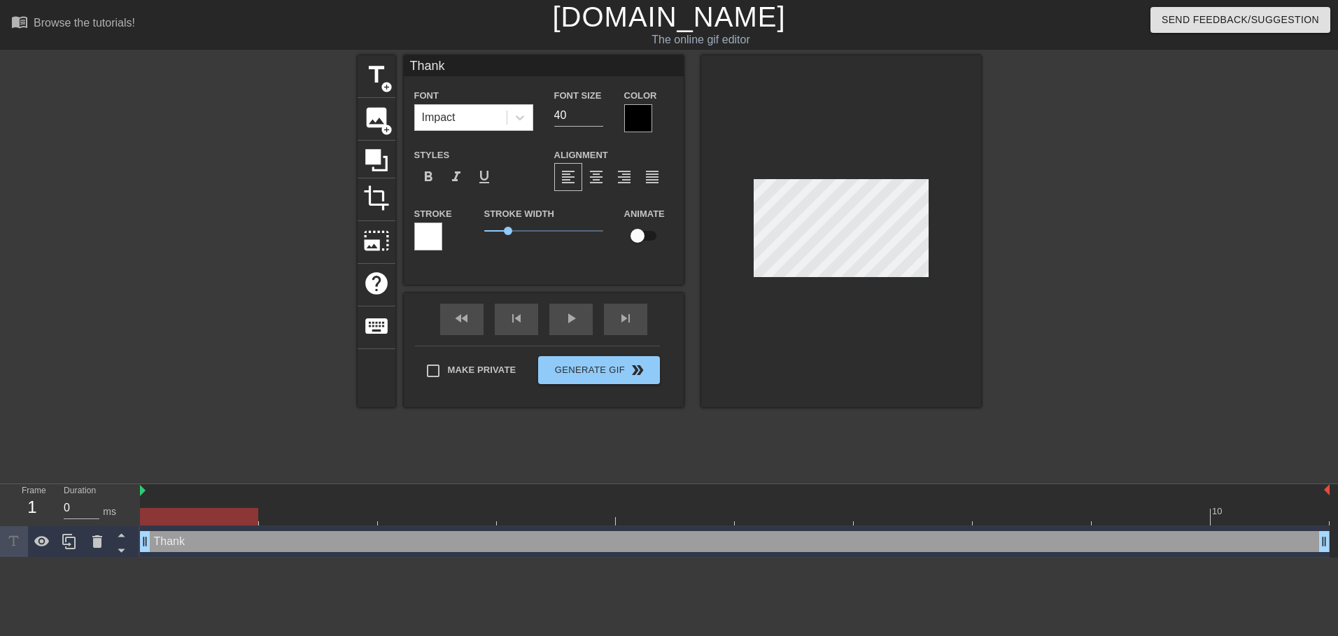
type input "Thank y"
type textarea "Thank y"
type input "Thank yo"
type textarea "Thank yo"
type input "Thank you"
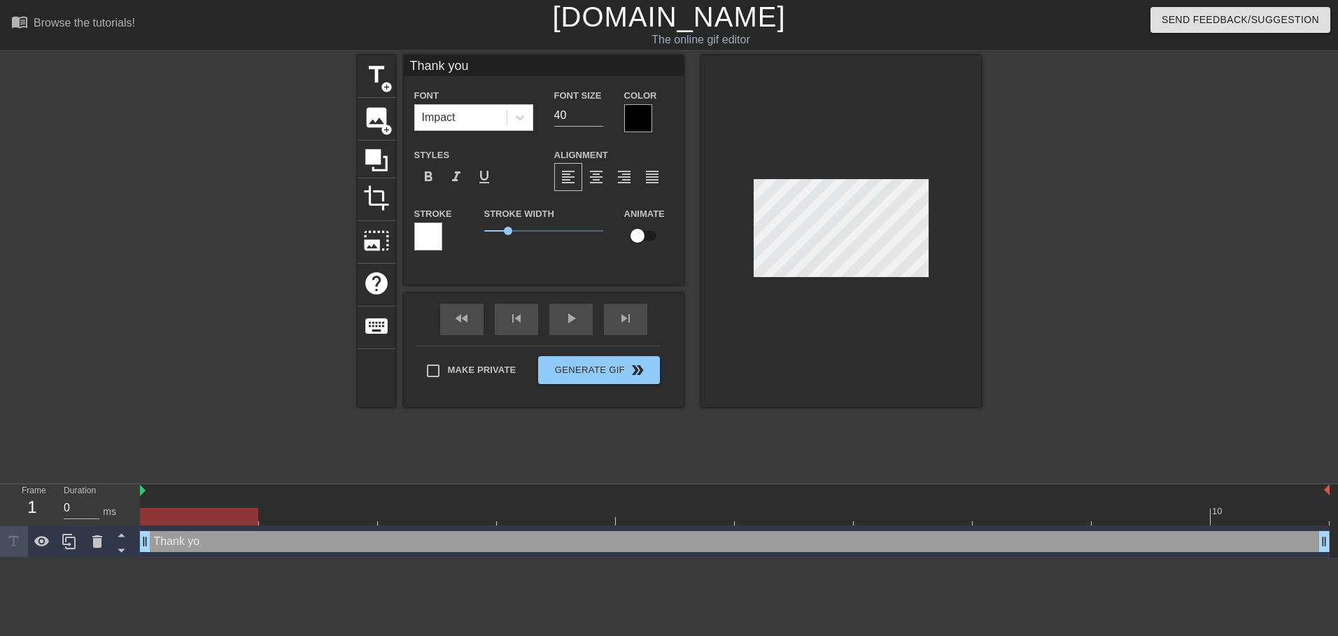
type textarea "Thank you"
type input "Thank you R"
type textarea "Thank you R"
type input "Thank you Rh"
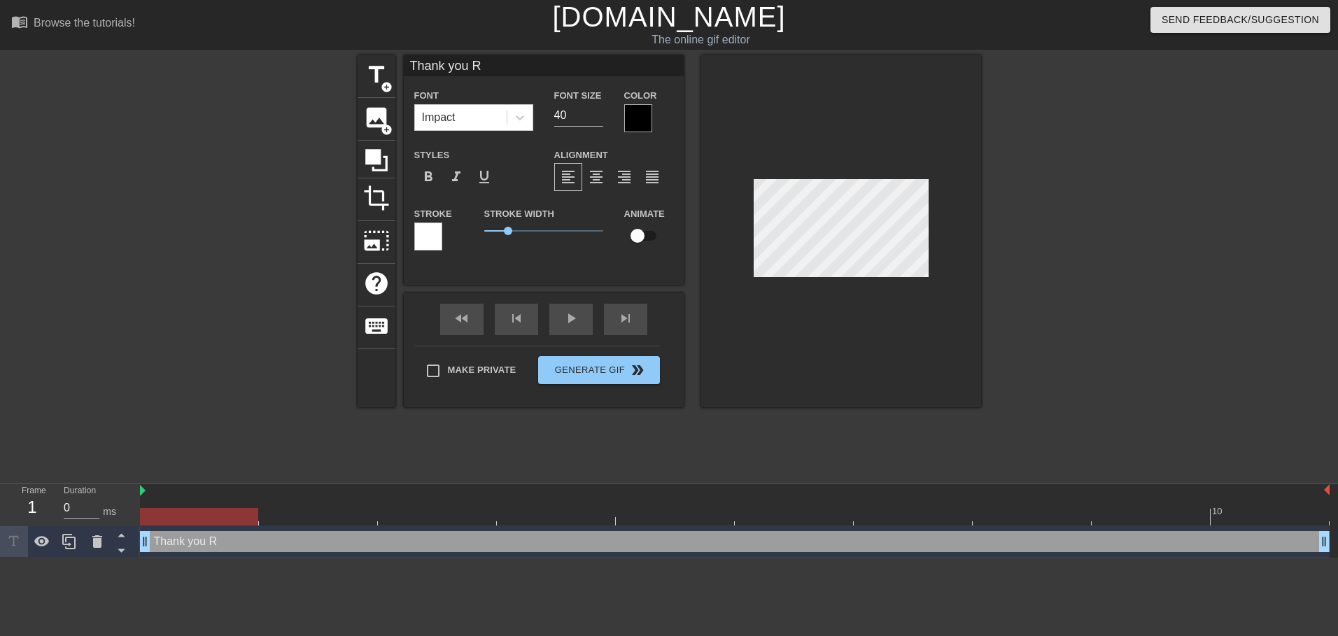
type textarea "Thank you Rh"
type input "Thank you Rhi"
type textarea "Thank you Rhi"
type input "Thank you Rhia"
type textarea "Thank you Rhia"
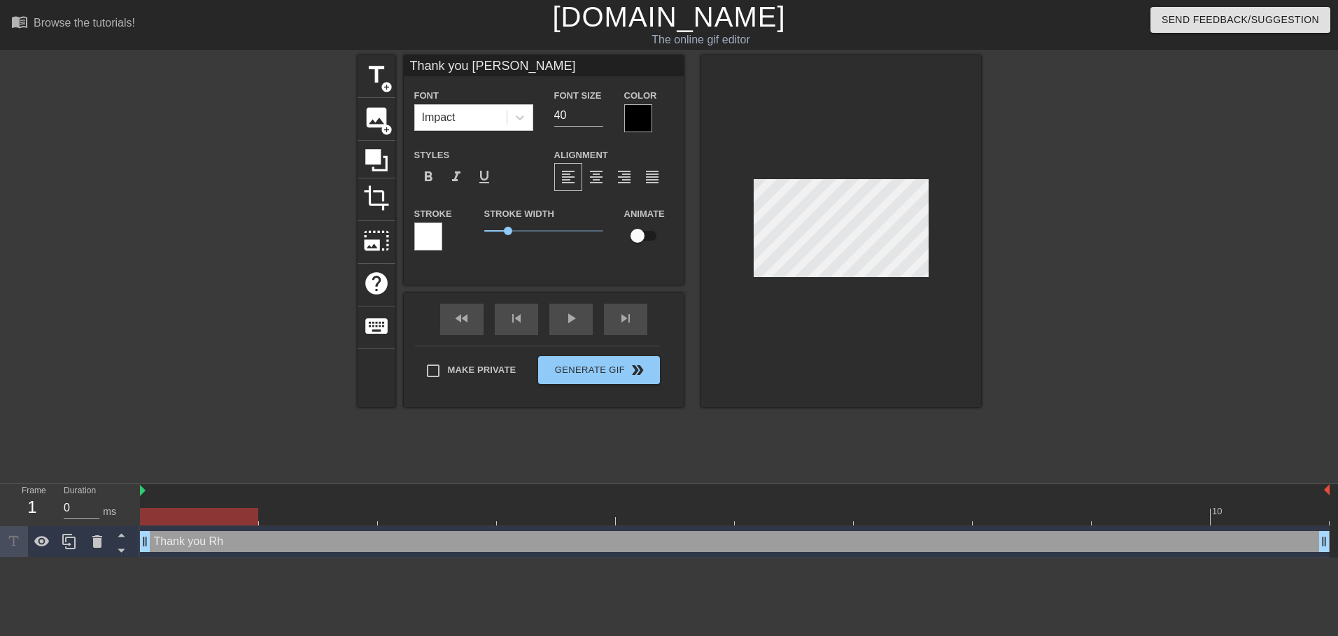
type input "Thank you Rhian"
type textarea "Thank you Rhian"
type input "Thank you Rhiann"
type textarea "Thank you Rhiann"
type input "Thank you Rhianno"
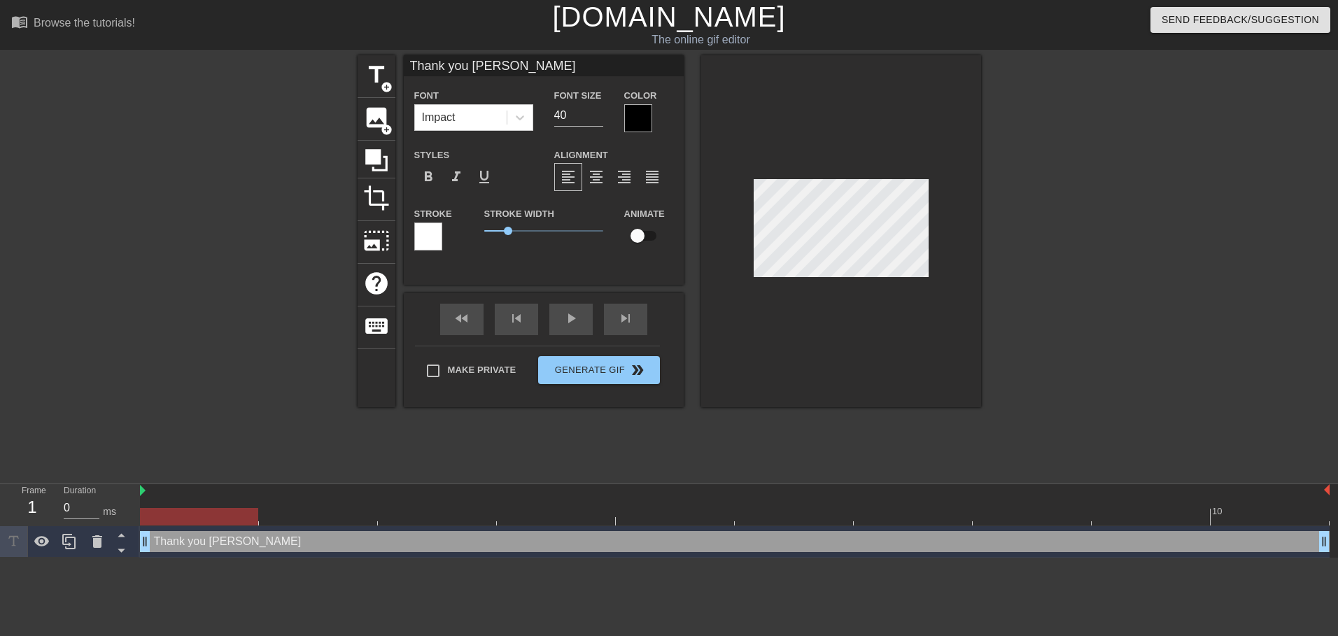
type textarea "Thank you Rhianno"
type input "Thank you Rhiannon"
type textarea "Thank you Rhiannon"
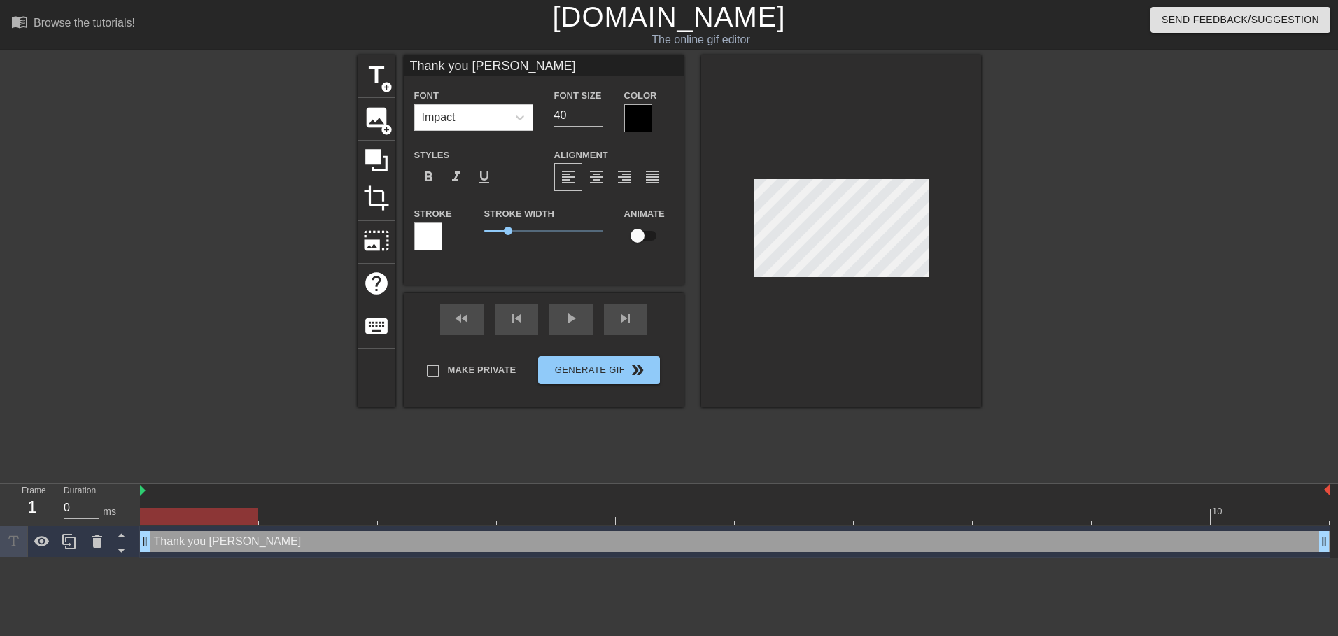
type input "Thank you Rhiannon!"
type textarea "Thank you Rhiannon!"
type input "Thank you Rhiannon!!"
type textarea "Thank you Rhiannon!!"
type input "Thank you Rhiannon!!!"
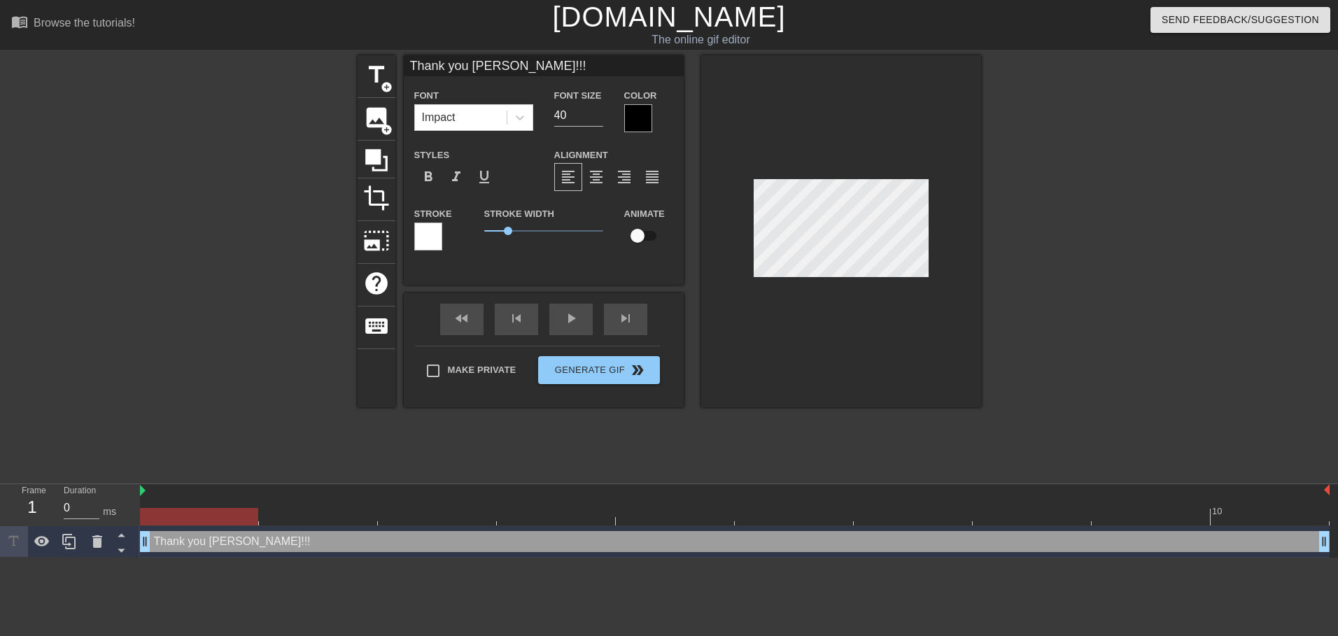
type textarea "Thank you Rhiannon!!!"
type input "Thank you Rhiannon!!!!"
type textarea "Thank you Rhiannon!!!!"
type input "Thank you Rhiannon!!!!!"
type textarea "Thank you Rhiannon!!!!!"
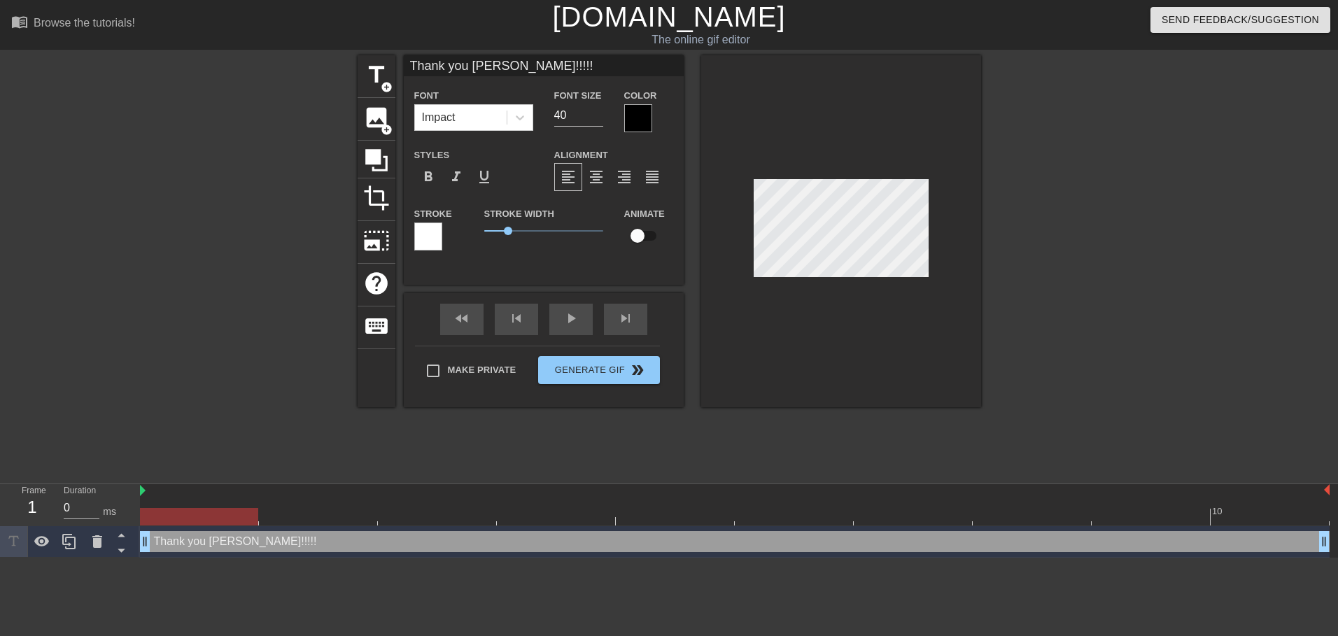
type input "Thank you Rhiannon!!!!!!"
type textarea "Thank you Rhiannon!!!!!!"
click at [958, 385] on div at bounding box center [841, 231] width 280 height 352
click at [876, 278] on div at bounding box center [841, 231] width 280 height 352
click at [985, 328] on div "title add_circle image add_circle crop photo_size_select_large help keyboard Th…" at bounding box center [669, 265] width 1338 height 420
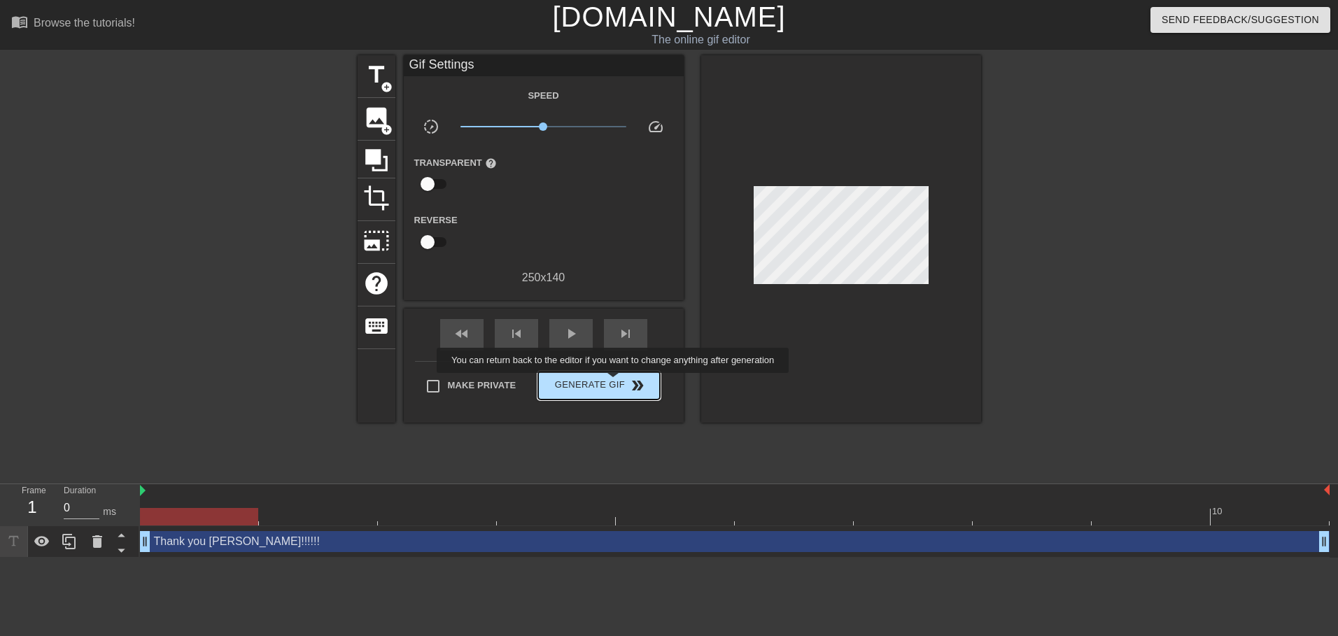
click at [615, 383] on span "Generate Gif double_arrow" at bounding box center [599, 385] width 110 height 17
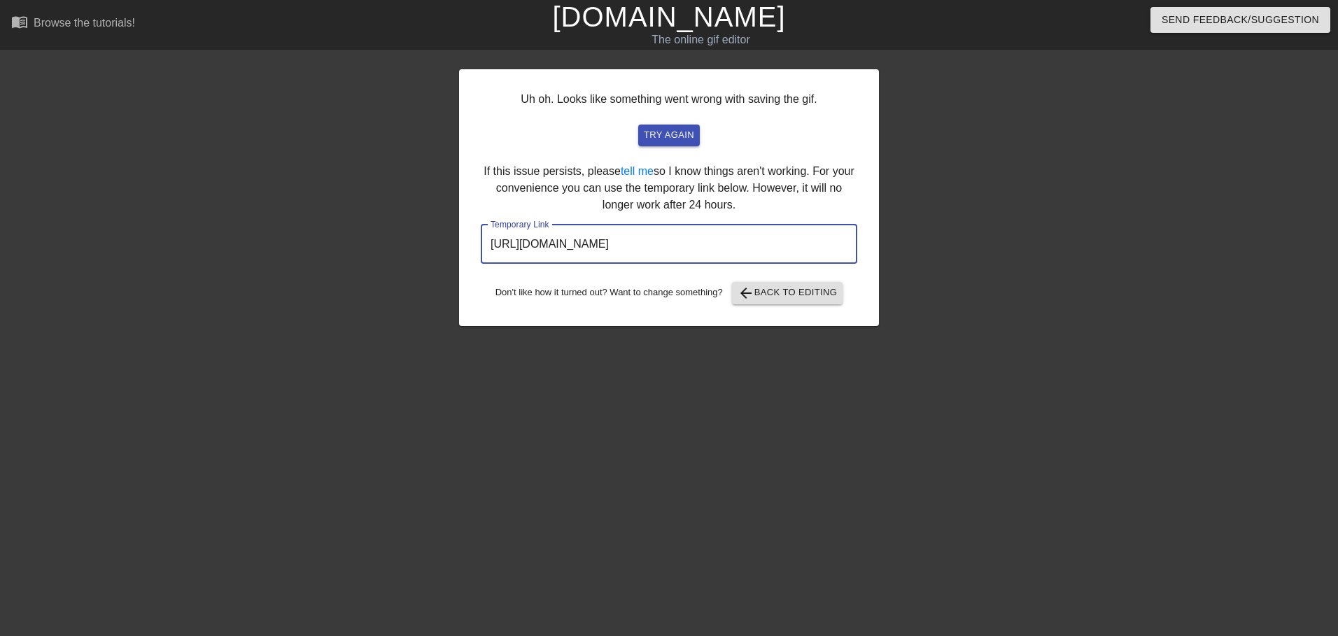
click at [804, 247] on input "https://www.gifntext.com/temp_generations/YGFlTz9E.gif" at bounding box center [669, 244] width 377 height 39
click at [803, 247] on input "https://www.gifntext.com/temp_generations/YGFlTz9E.gif" at bounding box center [669, 244] width 377 height 39
